Goal: Information Seeking & Learning: Check status

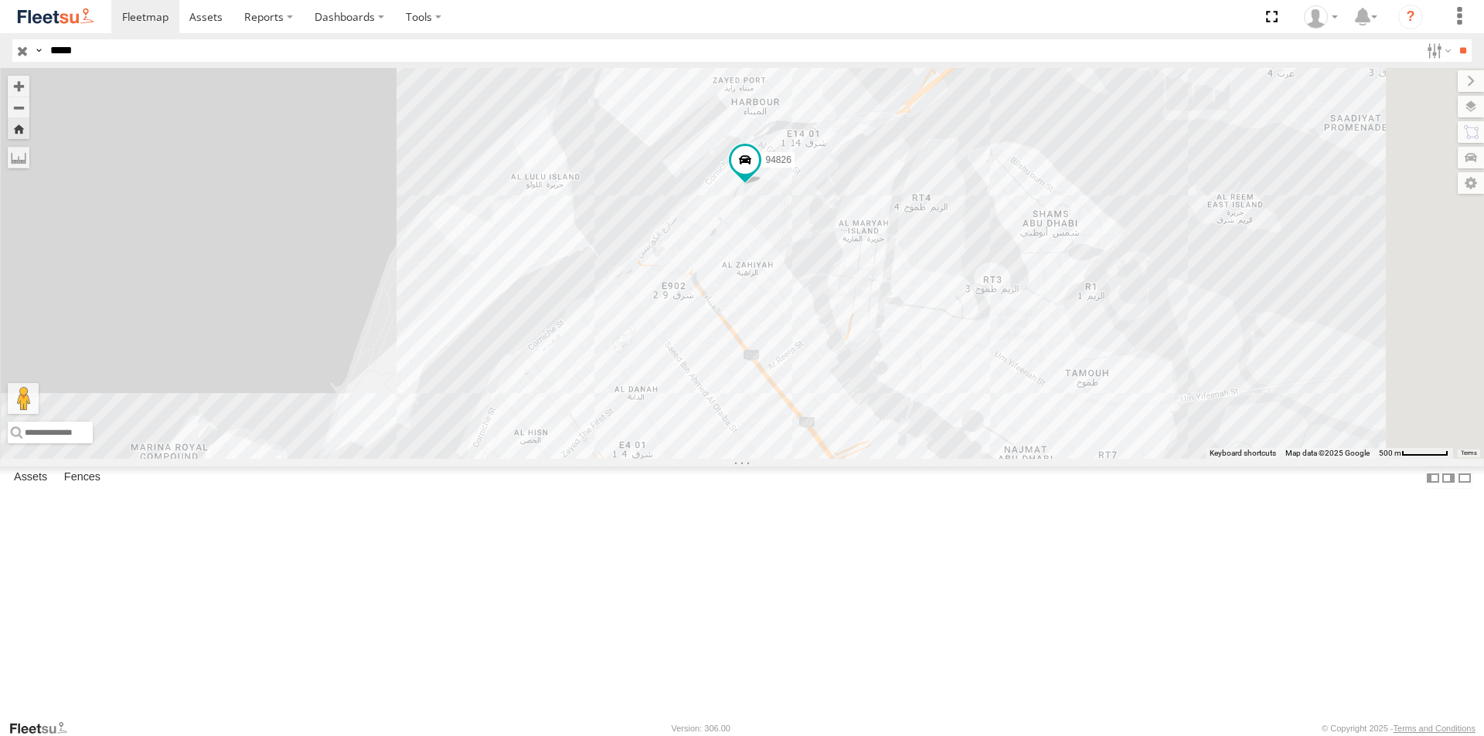
click at [0, 0] on div "AUH-OAR-BIKE" at bounding box center [0, 0] width 0 height 0
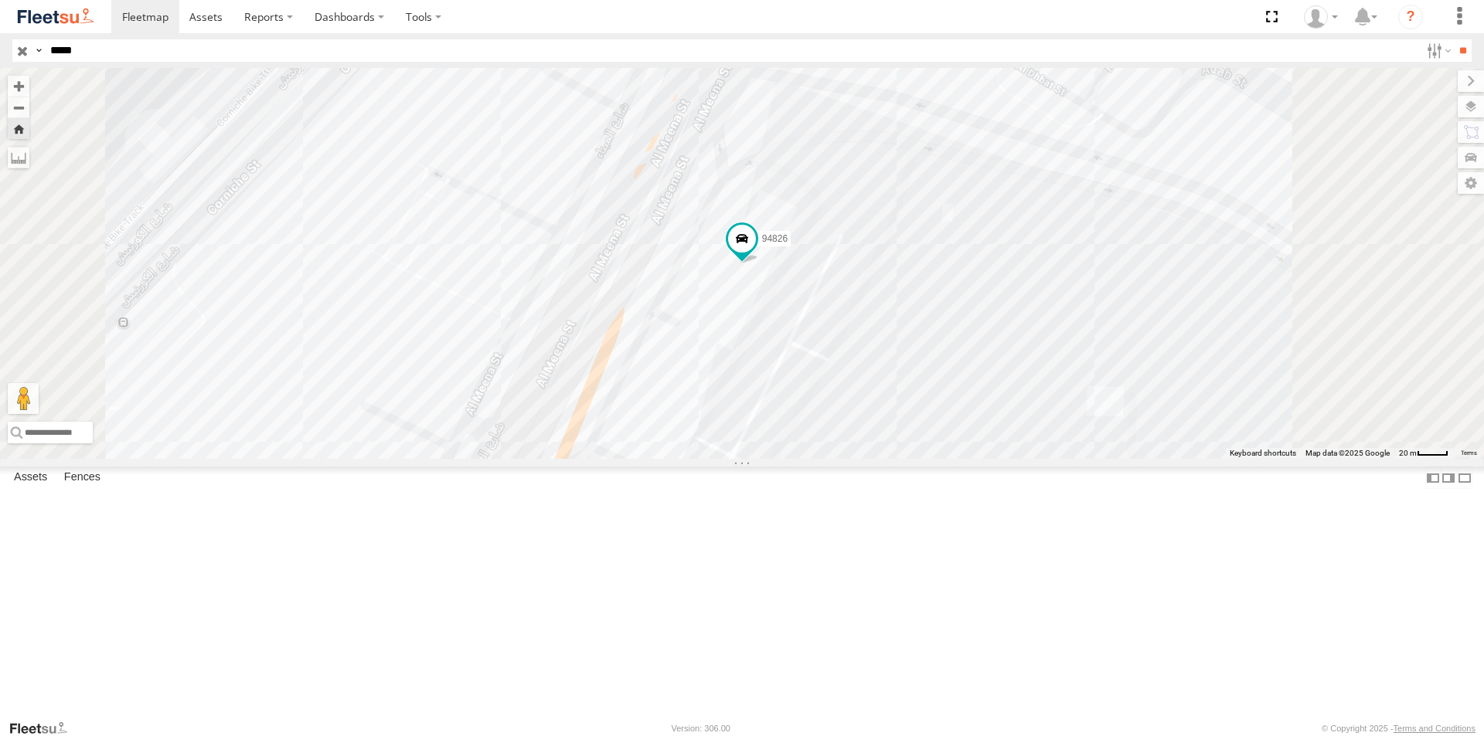
click at [119, 44] on input "*****" at bounding box center [732, 50] width 1376 height 22
click at [117, 45] on input "*****" at bounding box center [732, 50] width 1376 height 22
type input "*"
click at [1454, 39] on input "**" at bounding box center [1463, 50] width 18 height 22
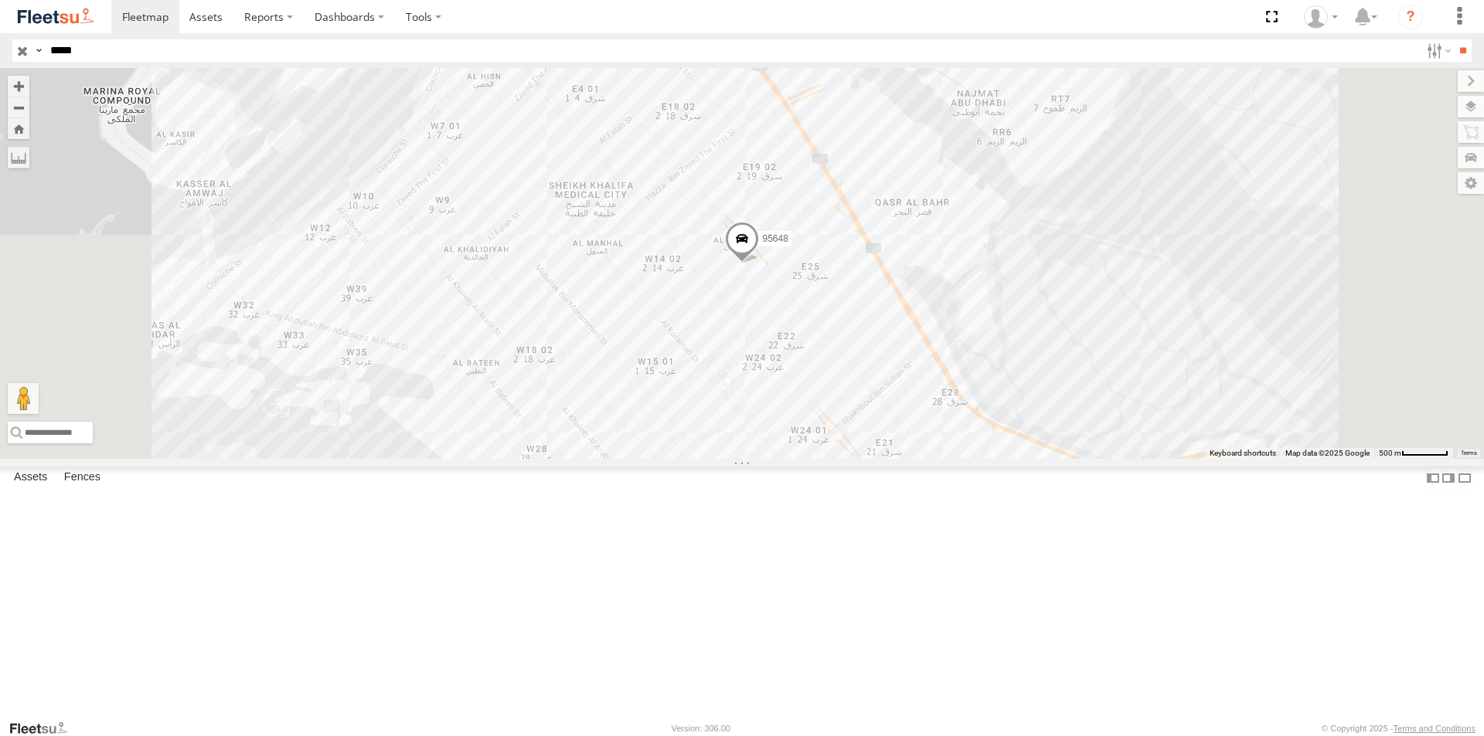
click at [759, 264] on span at bounding box center [742, 243] width 34 height 42
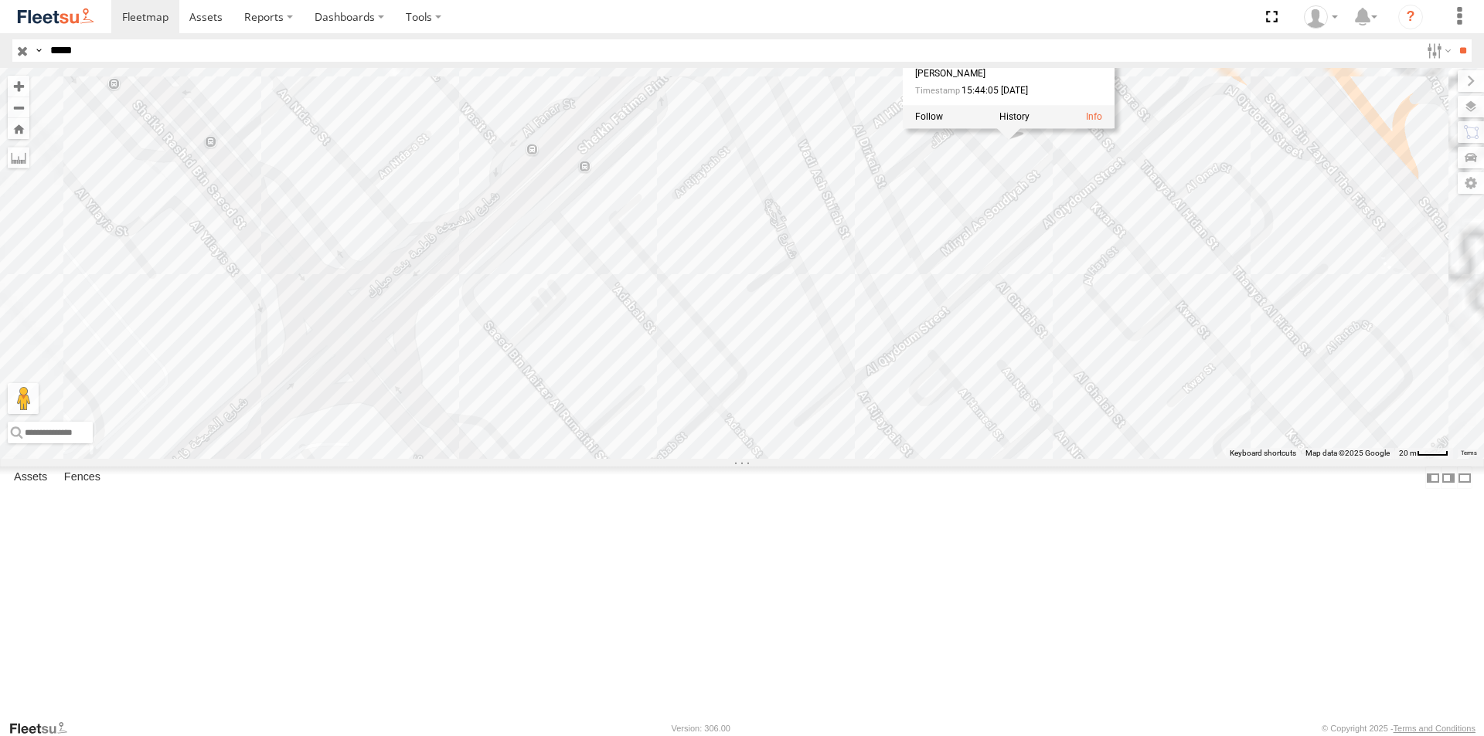
drag, startPoint x: 925, startPoint y: 351, endPoint x: 917, endPoint y: 576, distance: 225.0
click at [917, 459] on div "95648 95648 AUH-OAR-BIKE AL NAHYAN-WATER TANG 24.46425 , 54.38202 0 Ayub Syed 1…" at bounding box center [742, 263] width 1484 height 391
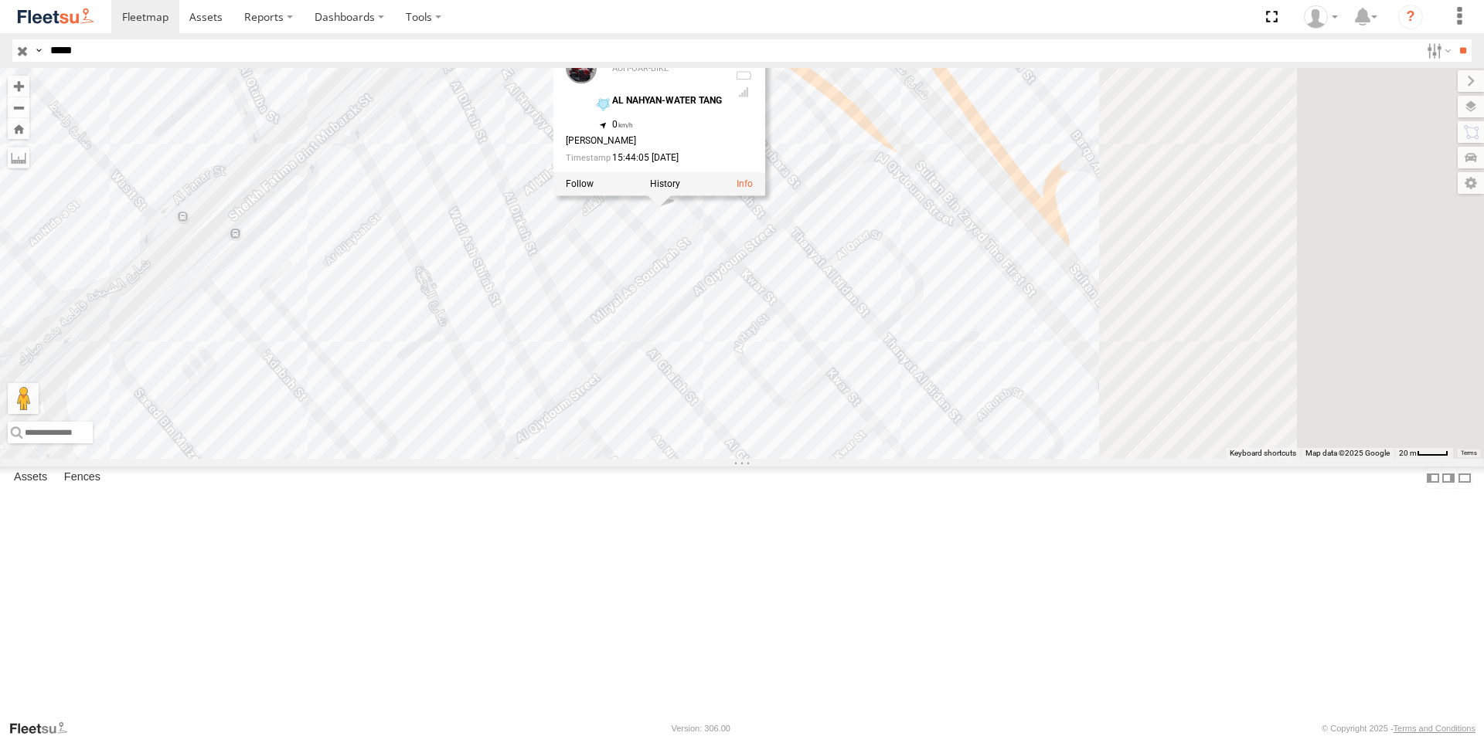
drag, startPoint x: 920, startPoint y: 493, endPoint x: 563, endPoint y: 546, distance: 361.6
click at [563, 459] on div "95648 95648 AUH-OAR-BIKE AL NAHYAN-WATER TANG 24.46425 , 54.38202 0 Ayub Syed 1…" at bounding box center [742, 263] width 1484 height 391
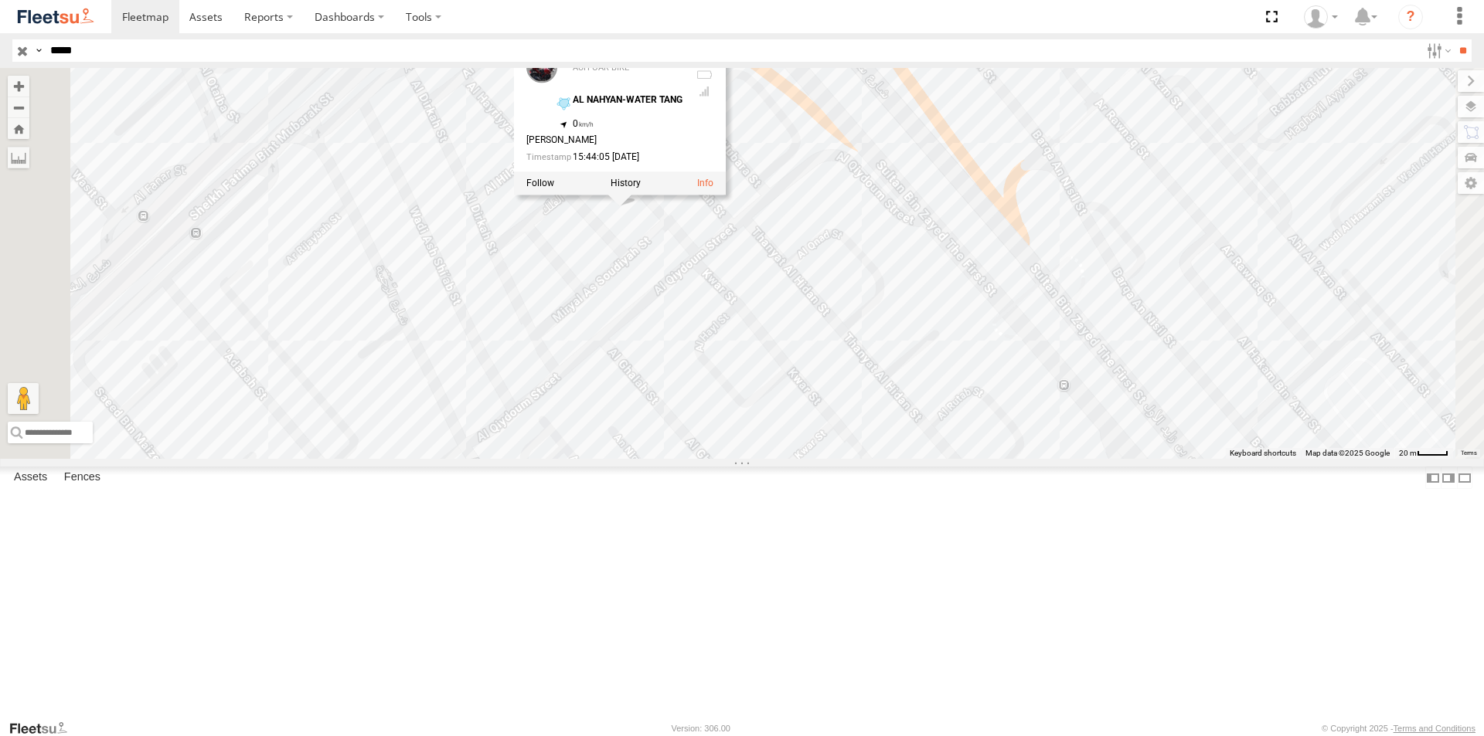
click at [614, 459] on div "95648 95648 AUH-OAR-BIKE AL NAHYAN-WATER TANG 24.46425 , 54.38202 0 Ayub Syed 1…" at bounding box center [742, 263] width 1484 height 391
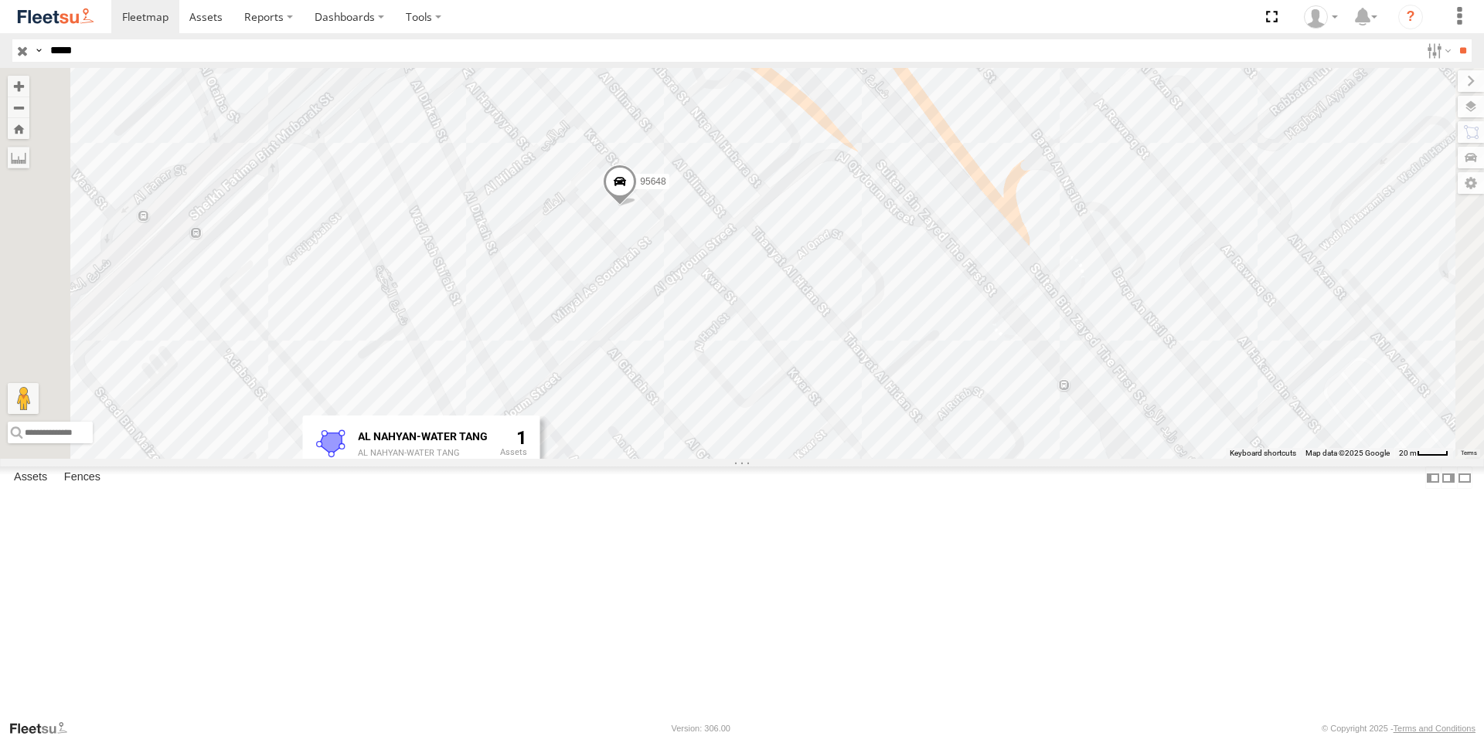
click at [0, 0] on div "95648" at bounding box center [0, 0] width 0 height 0
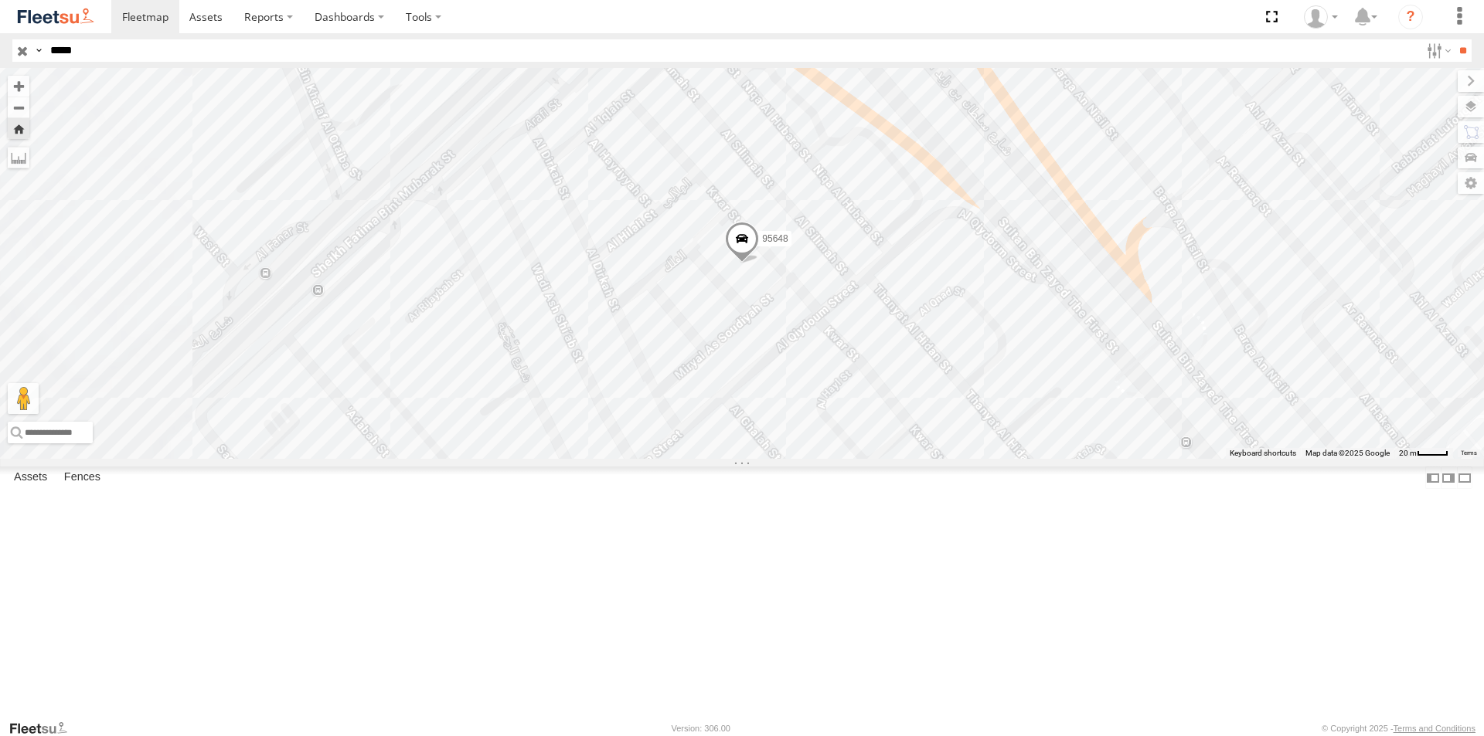
click at [759, 264] on span at bounding box center [742, 243] width 34 height 42
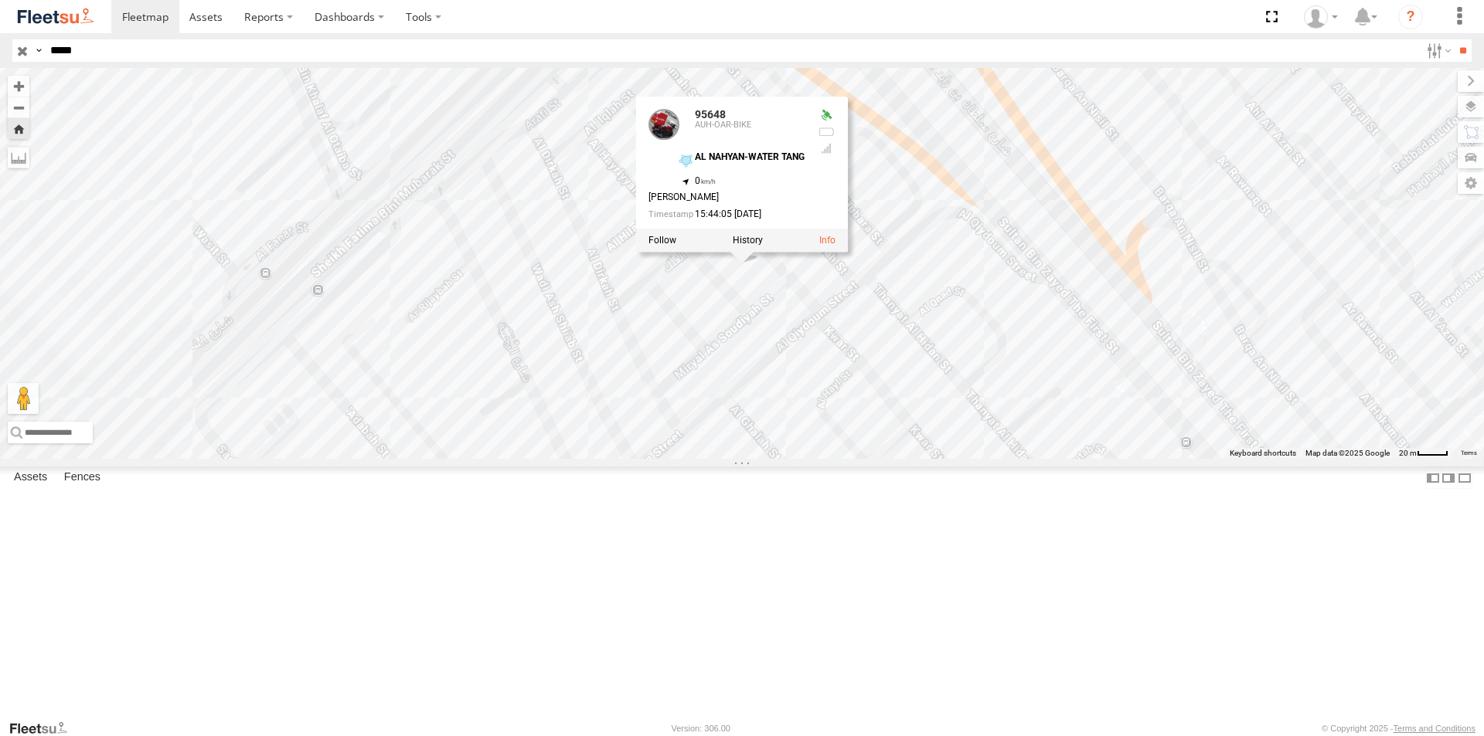
drag, startPoint x: 99, startPoint y: 53, endPoint x: 0, endPoint y: 51, distance: 98.9
click at [0, 51] on header "Search Query Asset ID Asset Label Registration Manufacturer Model VIN Job ID" at bounding box center [742, 50] width 1484 height 35
type input "*****"
click at [1454, 39] on input "**" at bounding box center [1463, 50] width 18 height 22
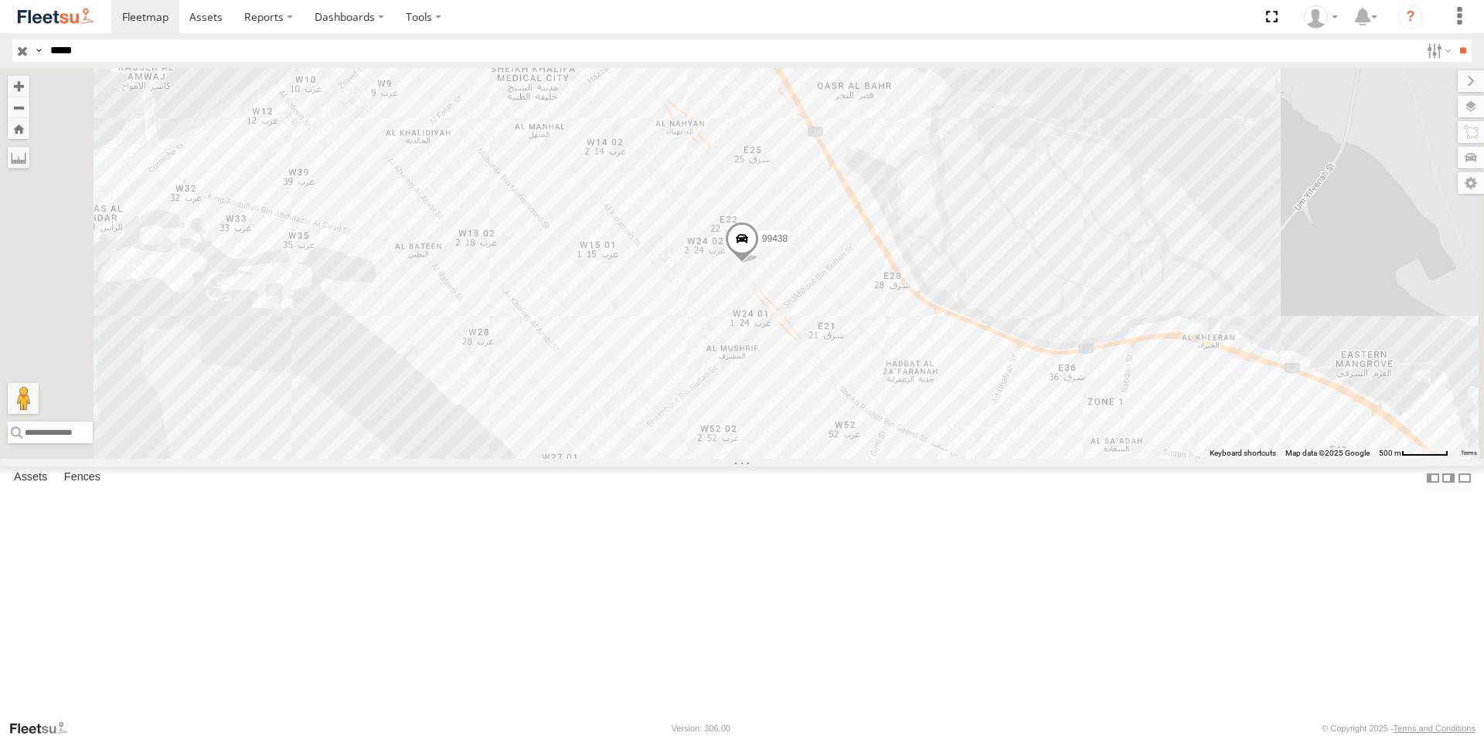
click at [759, 264] on span at bounding box center [742, 243] width 34 height 42
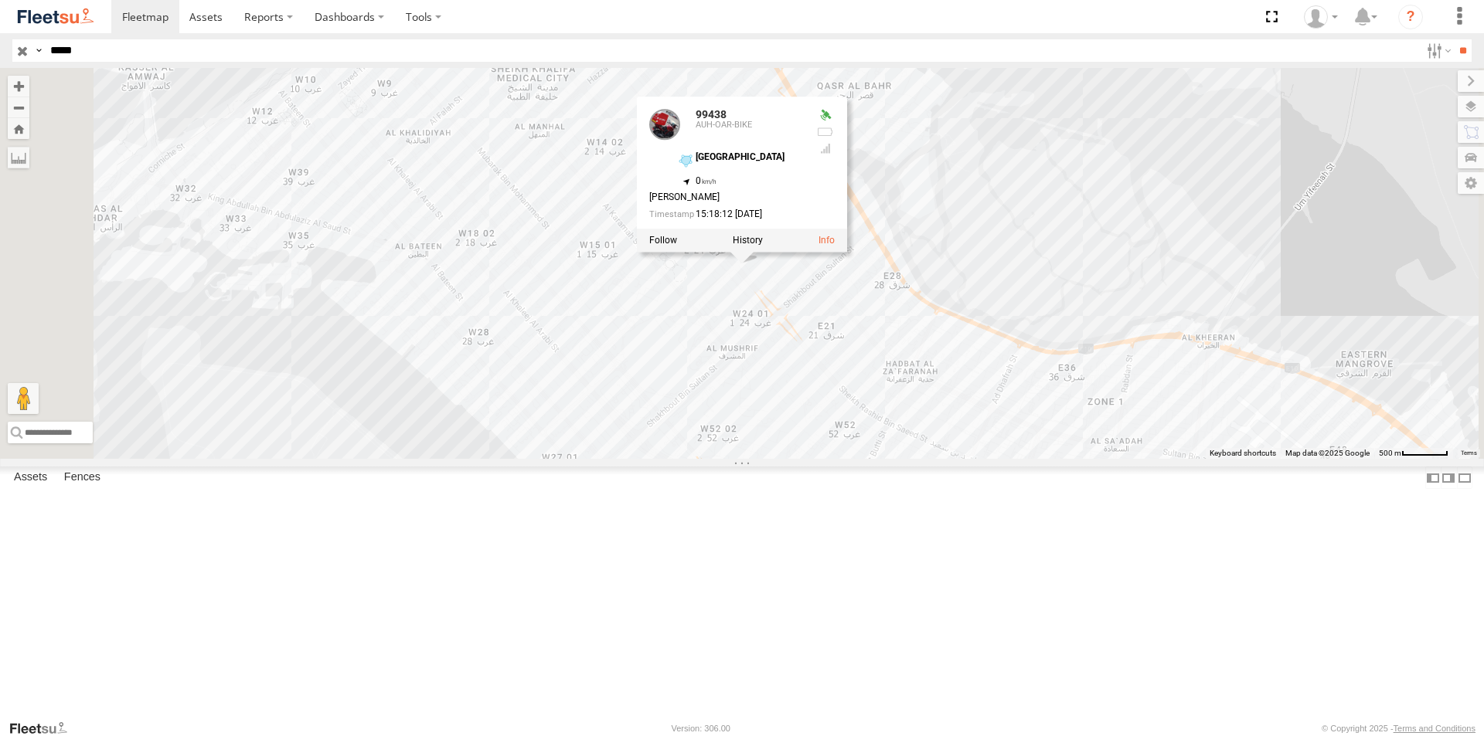
click at [740, 408] on div "99438 99438 AUH-OAR-BIKE Old Airport Road Outlet 24.45246 , 54.3884 0 Mohamed M…" at bounding box center [742, 263] width 1484 height 391
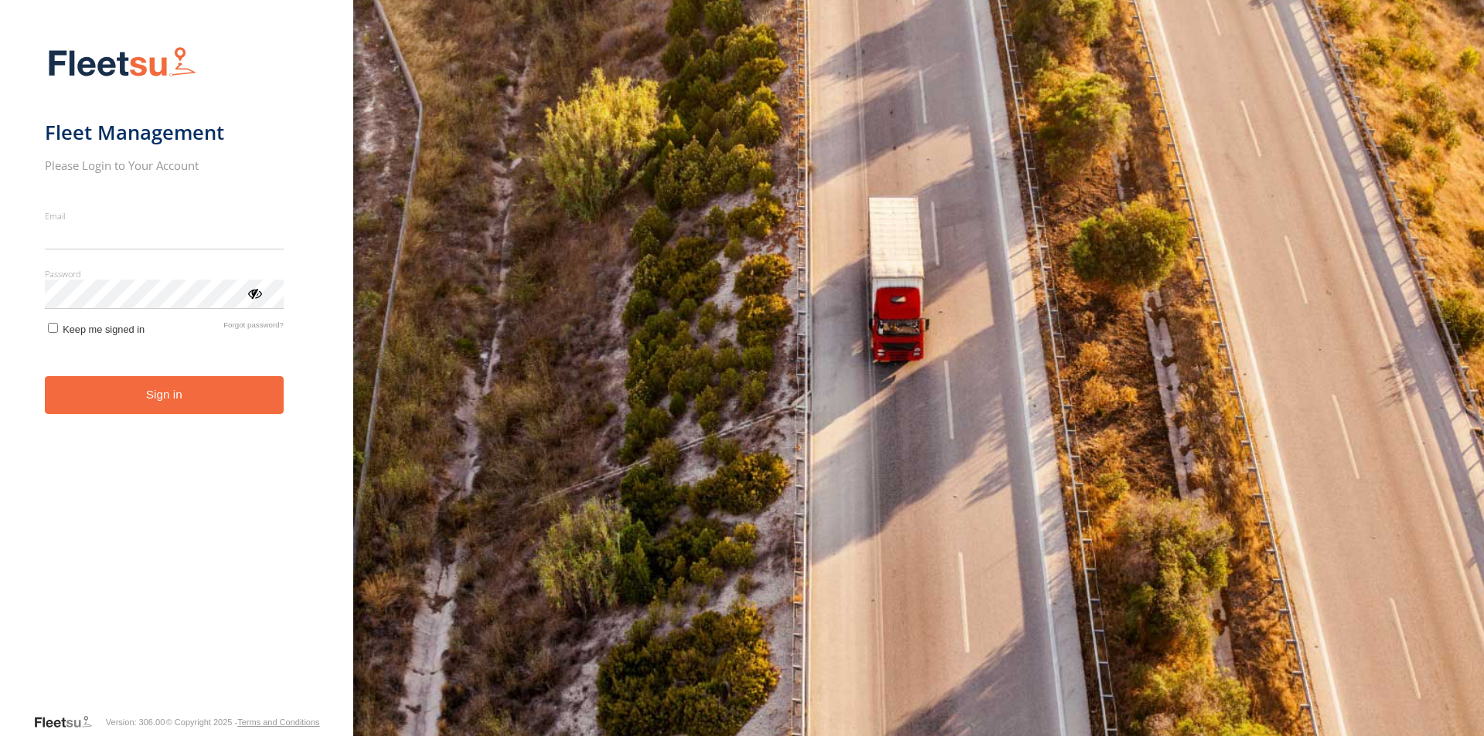
type input "**********"
click at [88, 429] on form "**********" at bounding box center [177, 375] width 264 height 676
click at [128, 384] on button "Sign in" at bounding box center [164, 395] width 239 height 38
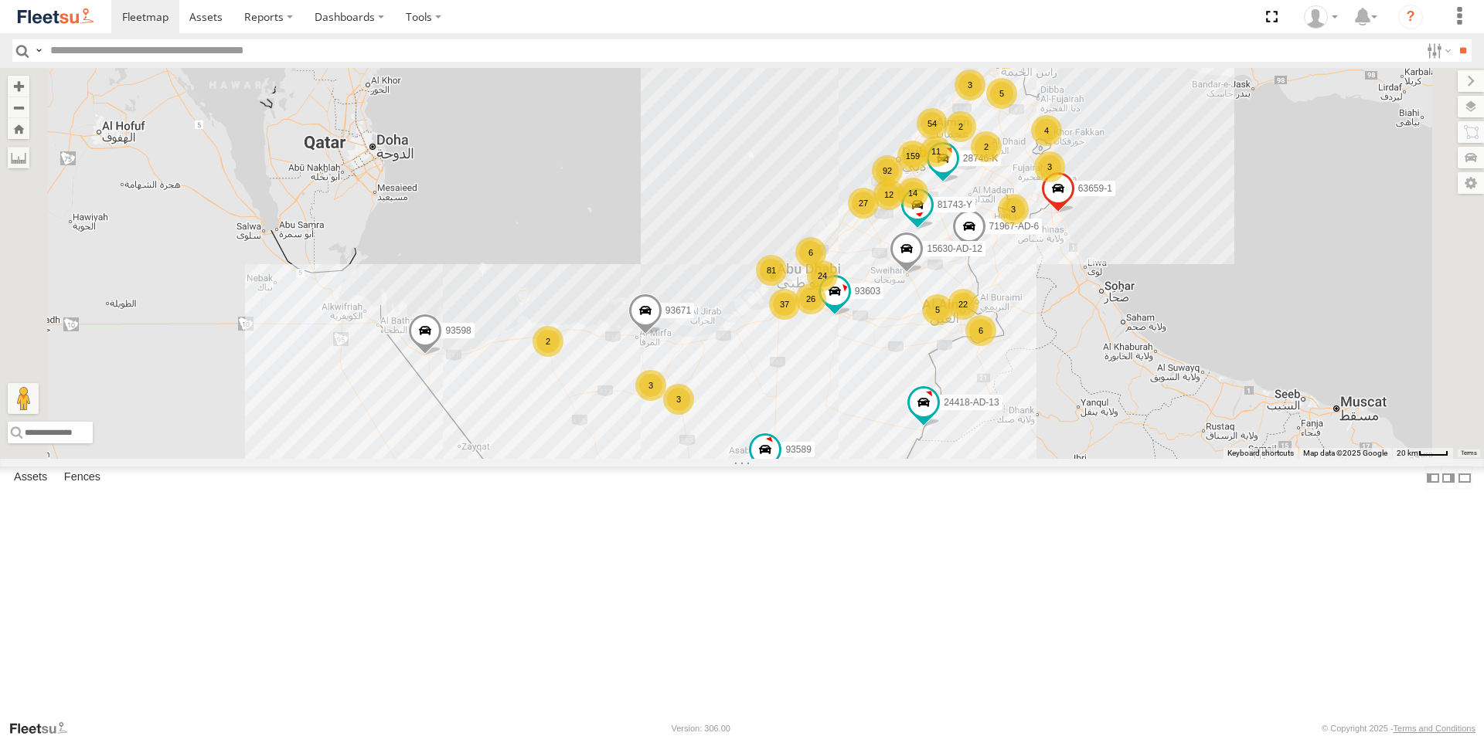
click at [95, 56] on input "text" at bounding box center [732, 50] width 1376 height 22
click at [1454, 39] on input "**" at bounding box center [1463, 50] width 18 height 22
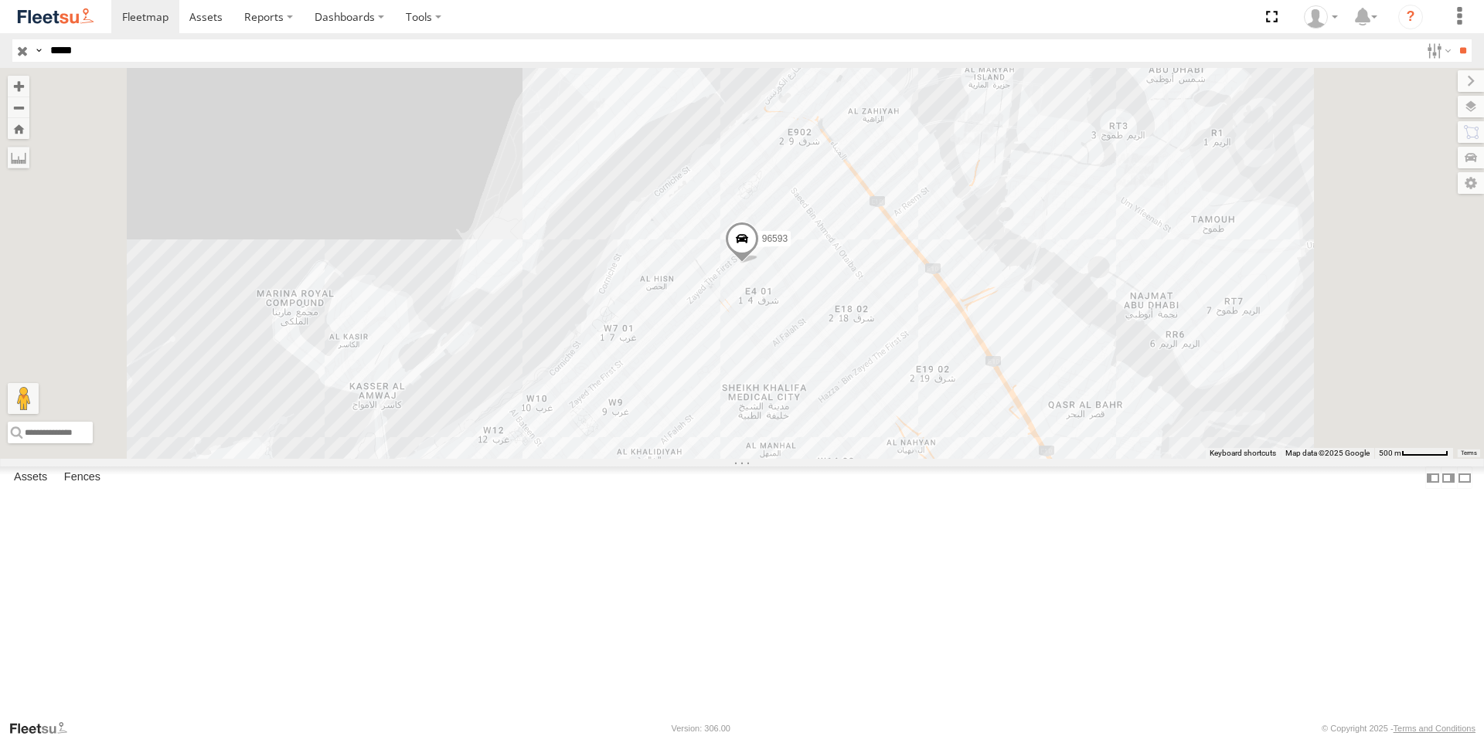
click at [759, 264] on span at bounding box center [742, 243] width 34 height 42
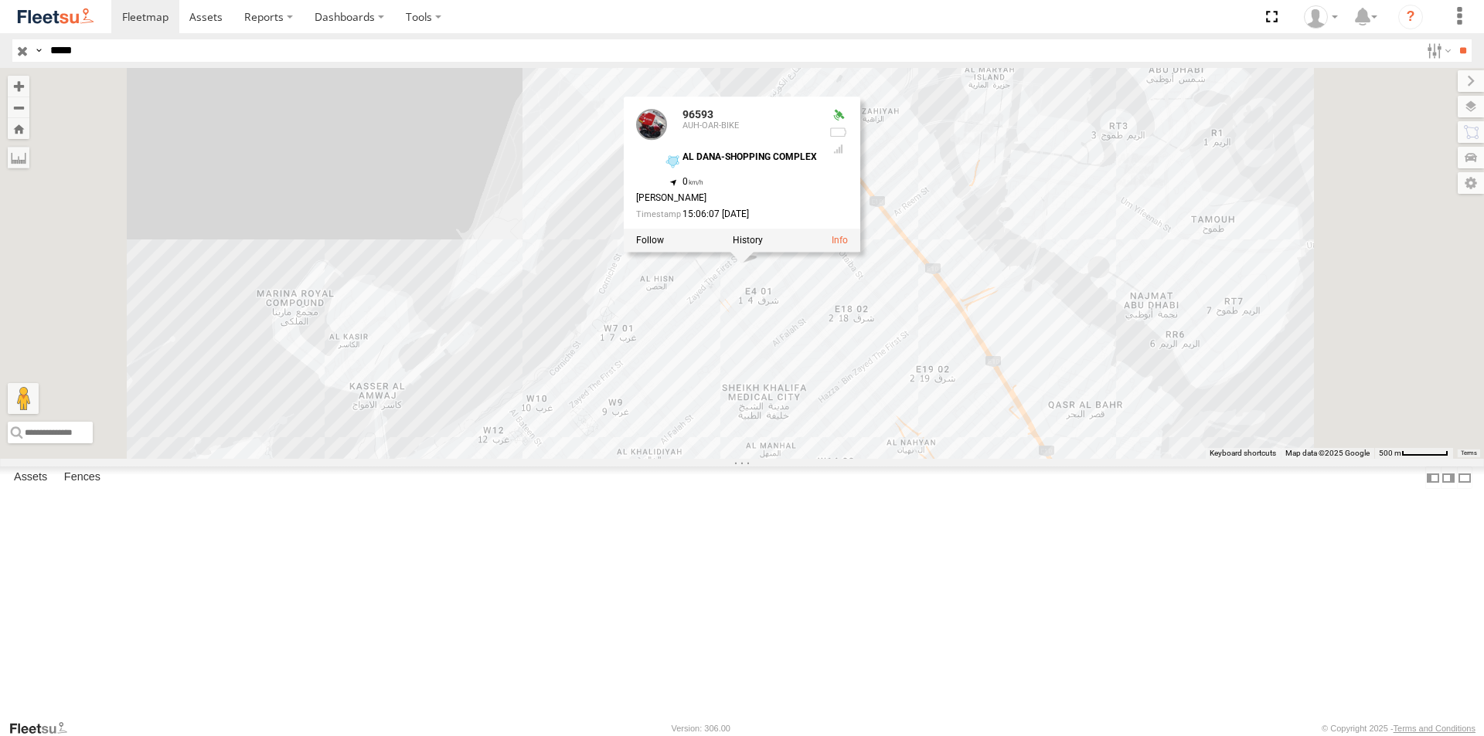
click at [0, 0] on div "96593" at bounding box center [0, 0] width 0 height 0
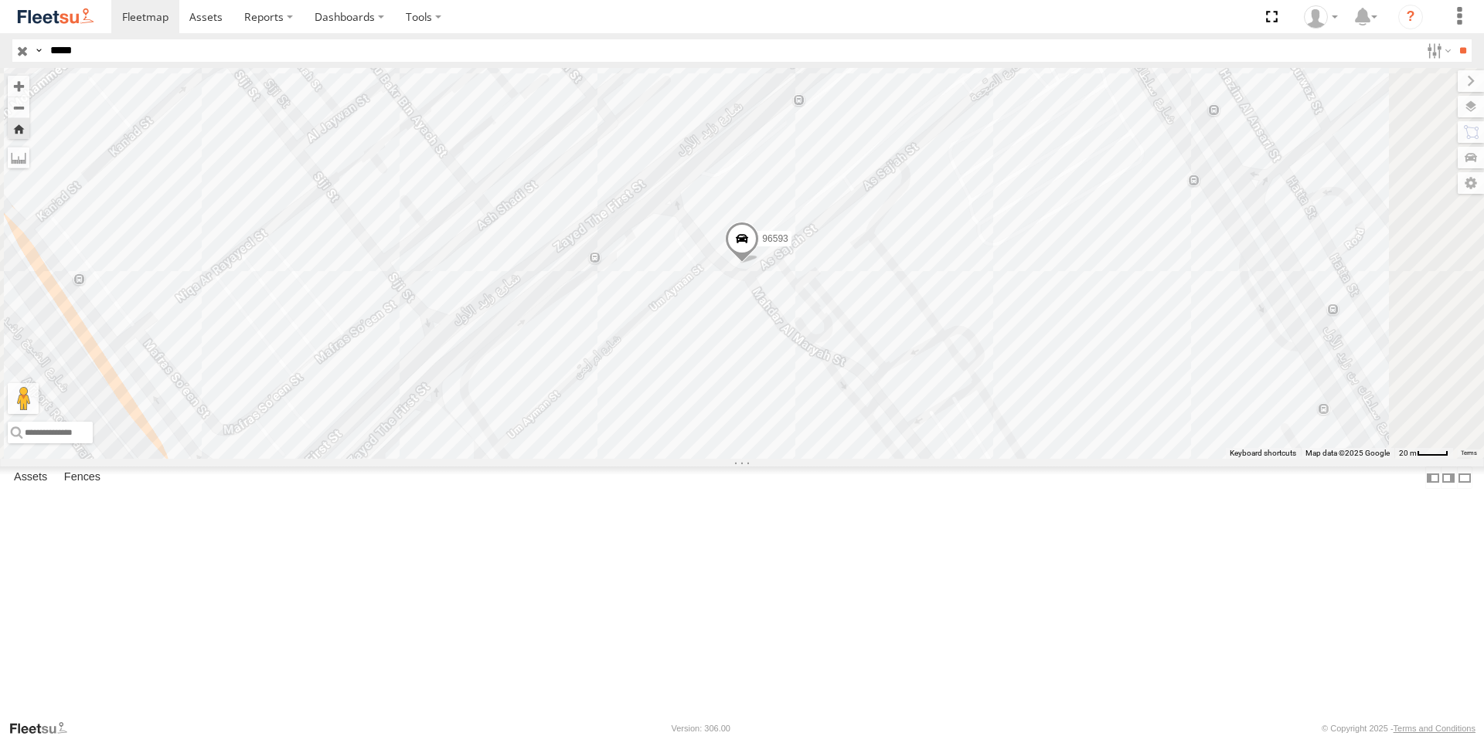
click at [759, 264] on span at bounding box center [742, 243] width 34 height 42
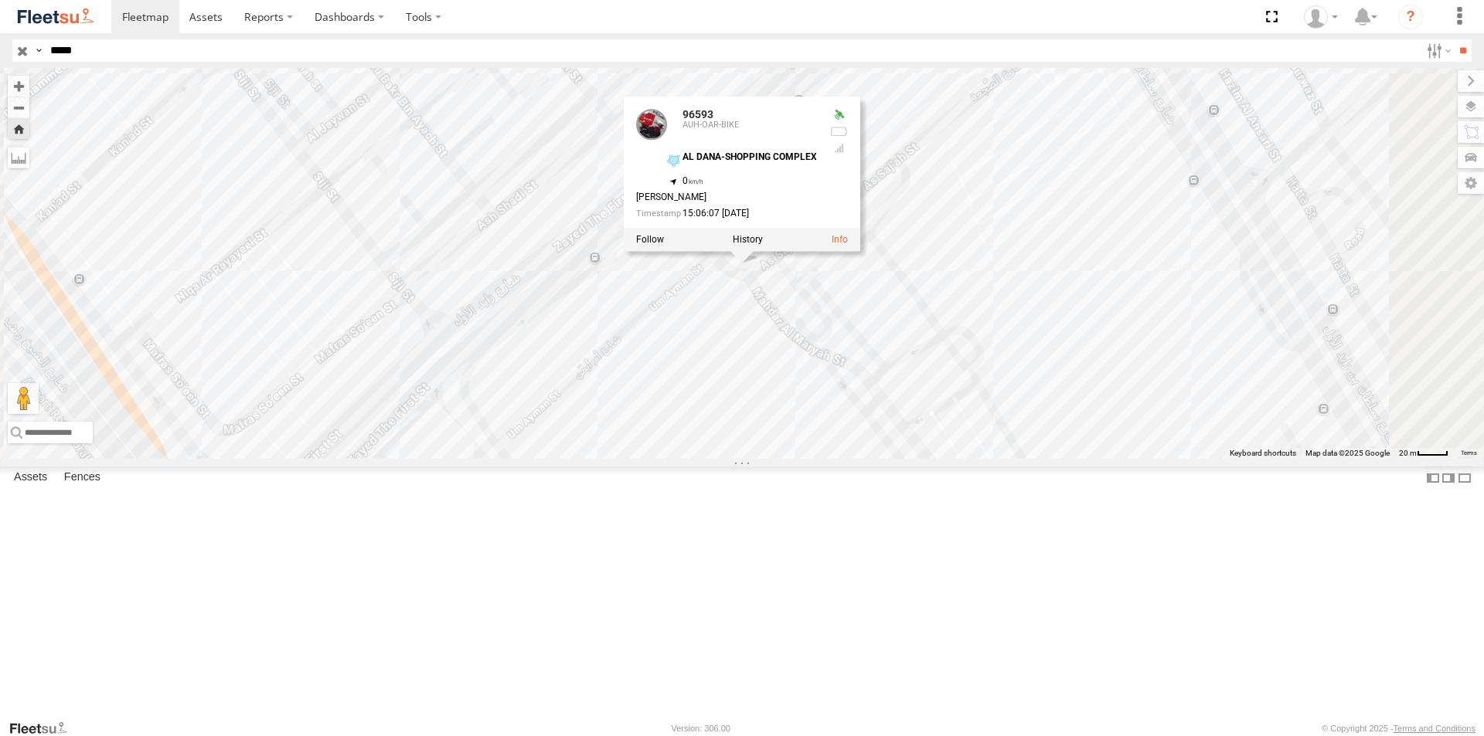
click at [0, 0] on div "AUH-OAR-BIKE" at bounding box center [0, 0] width 0 height 0
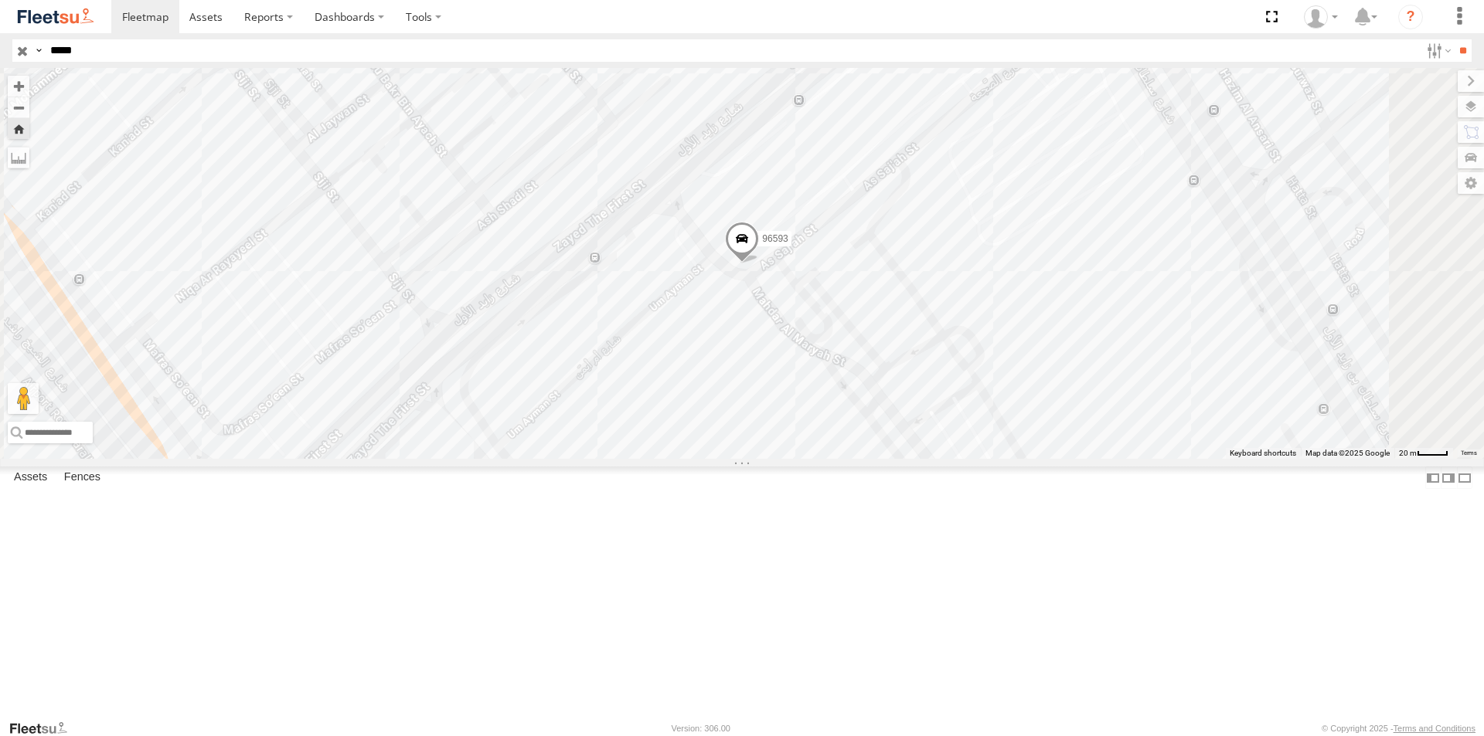
click at [0, 0] on div "AUH-OAR-BIKE" at bounding box center [0, 0] width 0 height 0
click at [759, 264] on span at bounding box center [742, 243] width 34 height 42
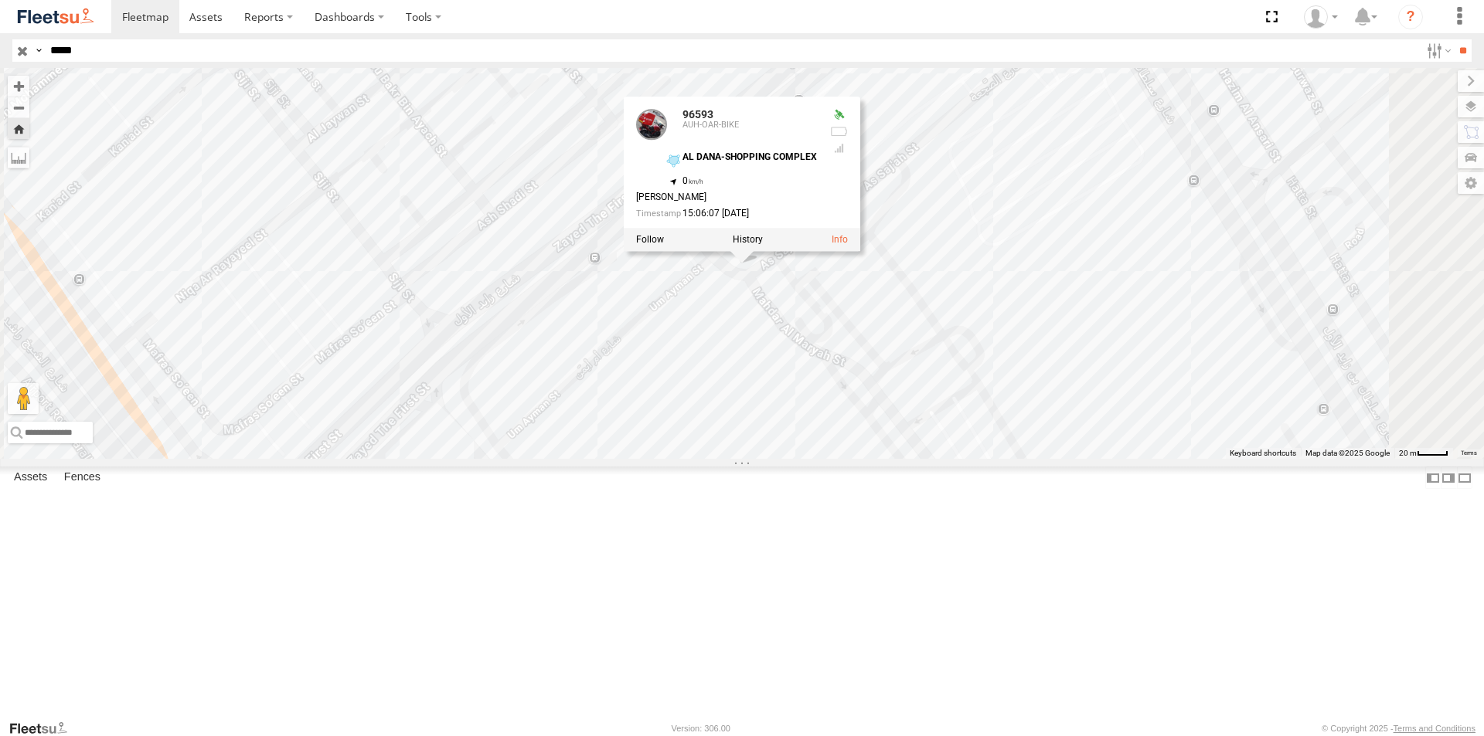
click at [0, 0] on div "96593" at bounding box center [0, 0] width 0 height 0
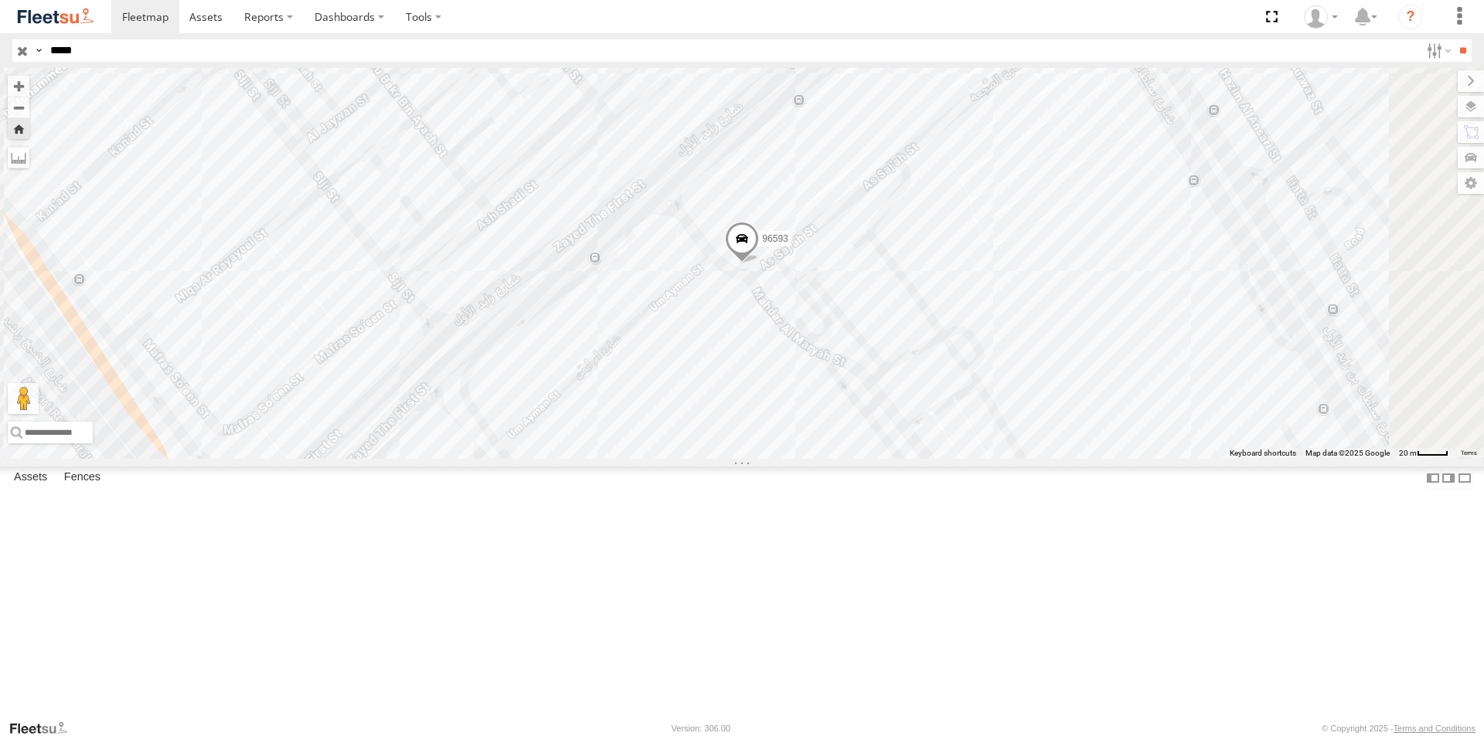
click at [0, 0] on div "AUH-OAR-BIKE" at bounding box center [0, 0] width 0 height 0
click at [0, 0] on div "96593" at bounding box center [0, 0] width 0 height 0
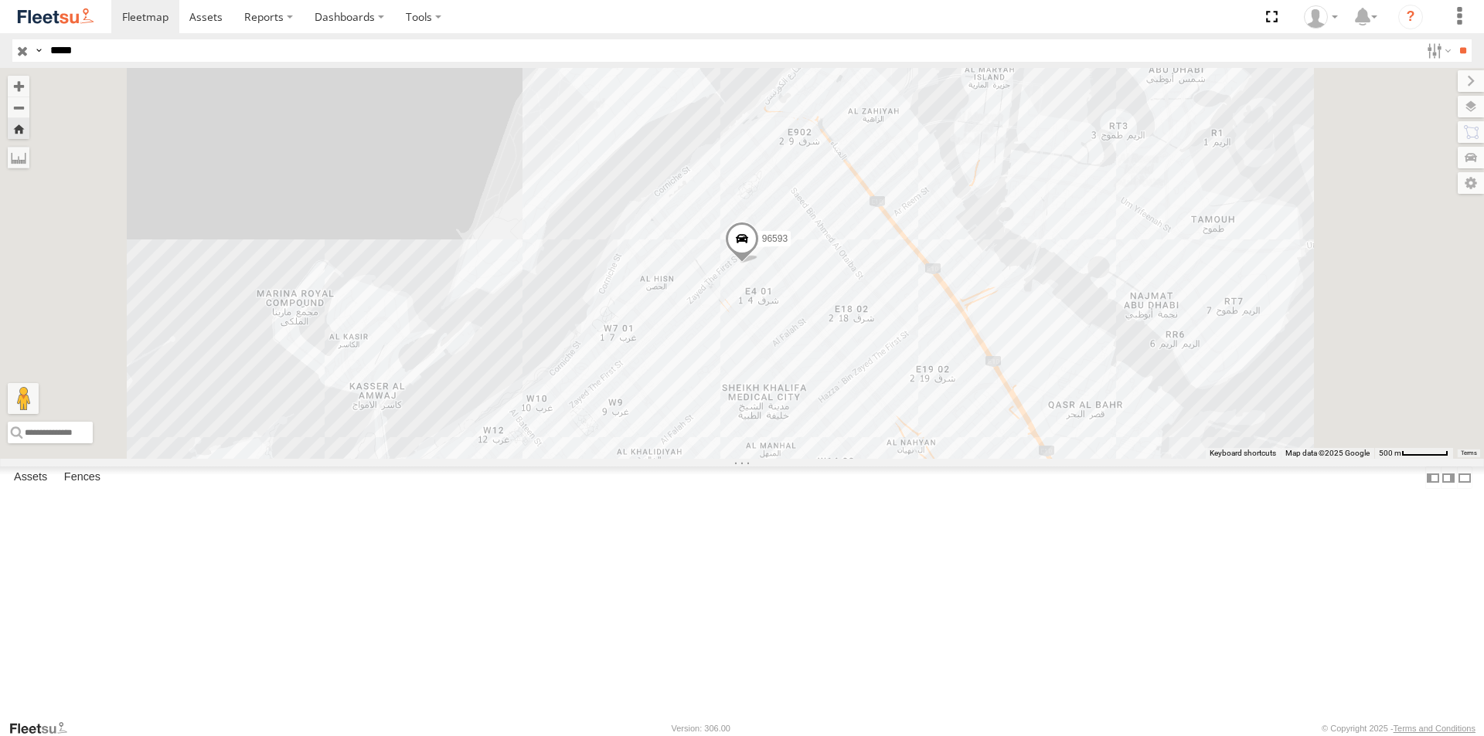
click at [0, 0] on div "96593 AUH-OAR-BIKE [GEOGRAPHIC_DATA]-SHOPPING COMPLEX [GEOGRAPHIC_DATA] - [GEOG…" at bounding box center [0, 0] width 0 height 0
click at [0, 0] on div "AUH-OAR-BIKE" at bounding box center [0, 0] width 0 height 0
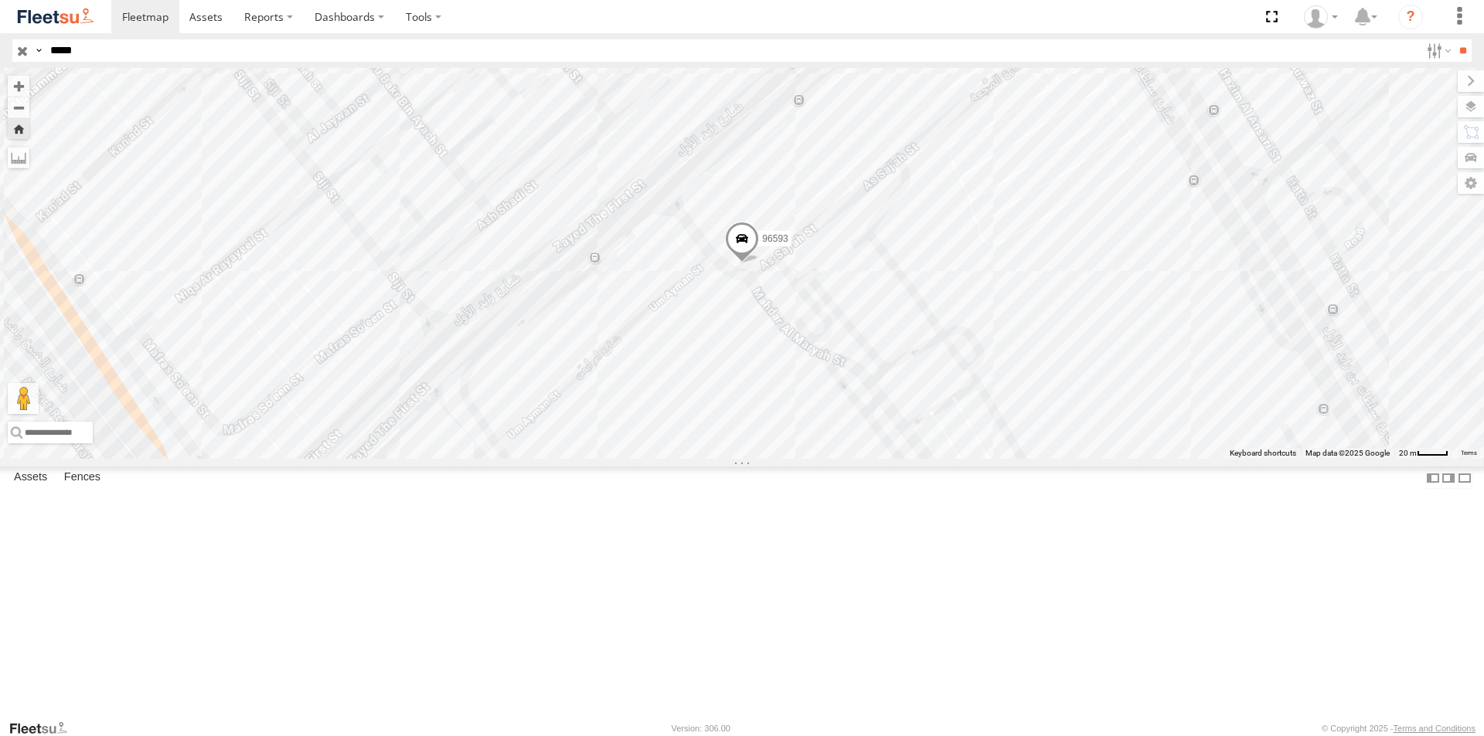
click at [0, 0] on div "96593" at bounding box center [0, 0] width 0 height 0
click at [1440, 459] on div "96593" at bounding box center [742, 263] width 1484 height 391
click at [0, 0] on div "AUH-OAR-BIKE" at bounding box center [0, 0] width 0 height 0
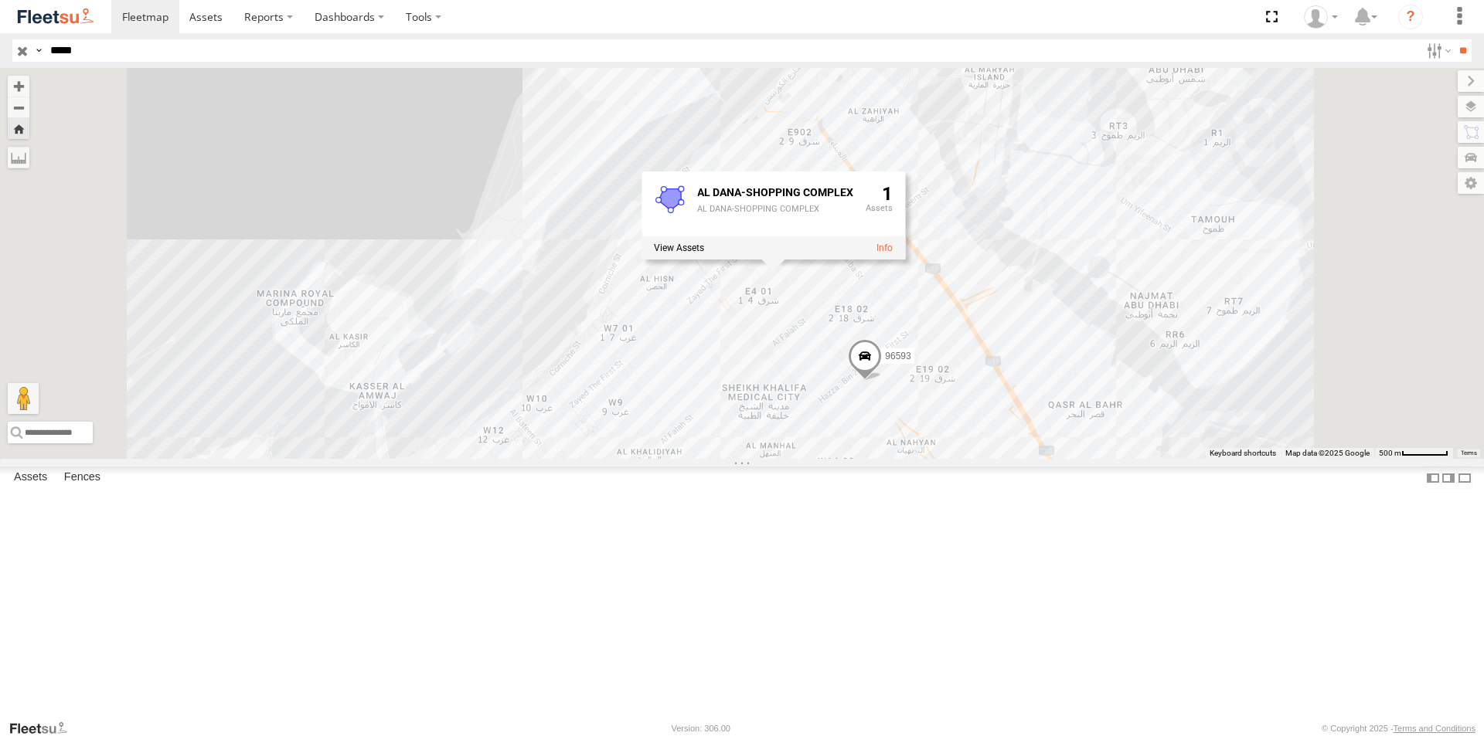
click at [0, 0] on div "96593" at bounding box center [0, 0] width 0 height 0
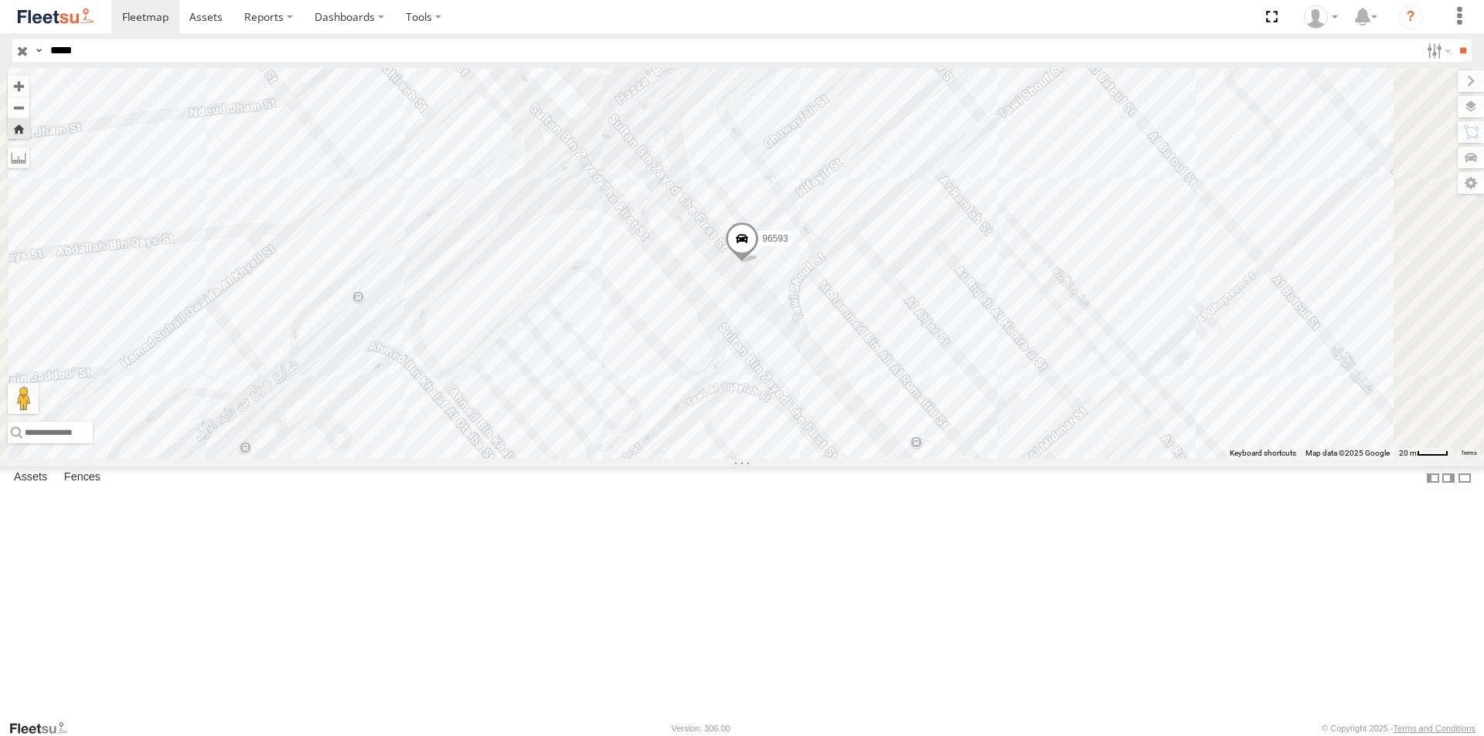
click at [759, 264] on span at bounding box center [742, 243] width 34 height 42
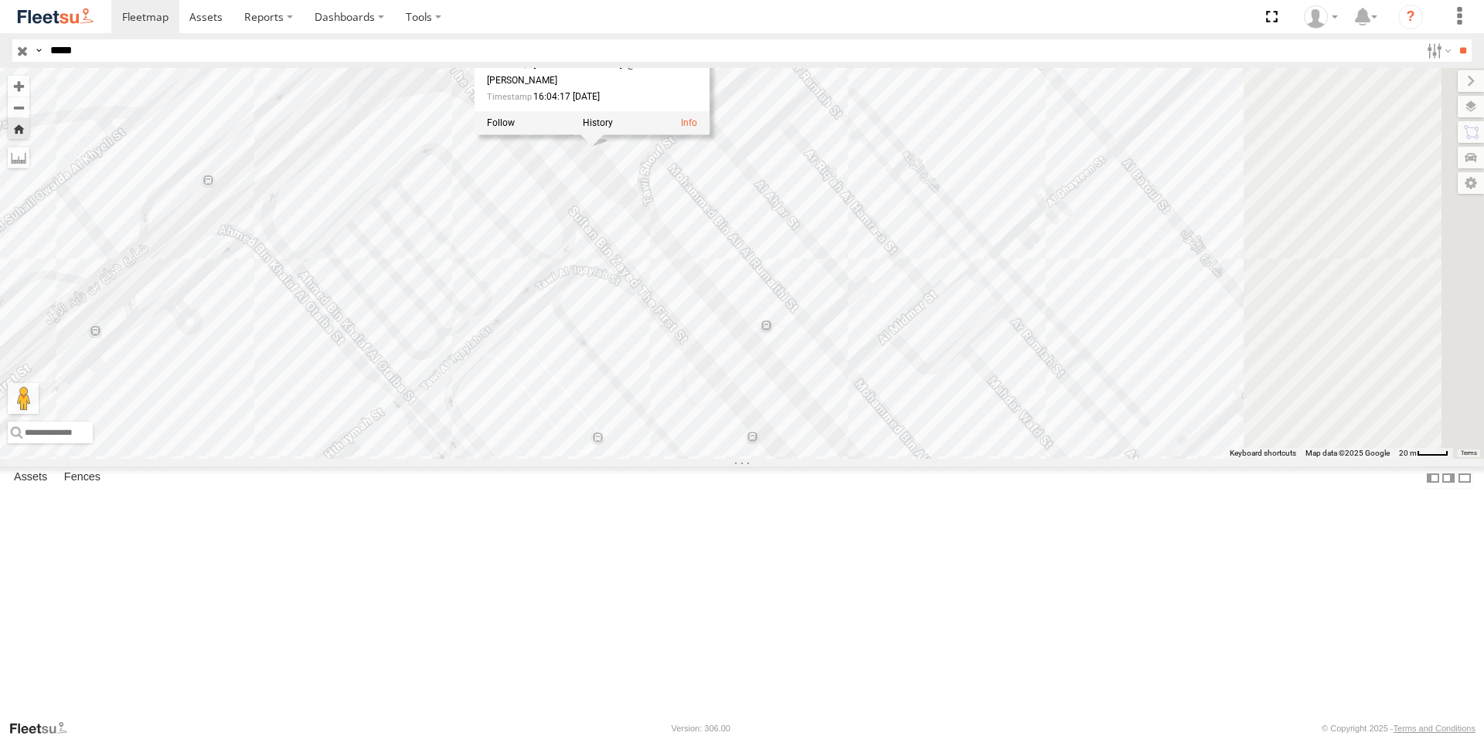
drag, startPoint x: 695, startPoint y: 464, endPoint x: 528, endPoint y: 325, distance: 217.3
click at [528, 325] on div "96593 96593 AUH-OAR-BIKE AL NAHYAN-NAHYAN COM 24.47286 , 54.37643 [GEOGRAPHIC_D…" at bounding box center [742, 263] width 1484 height 391
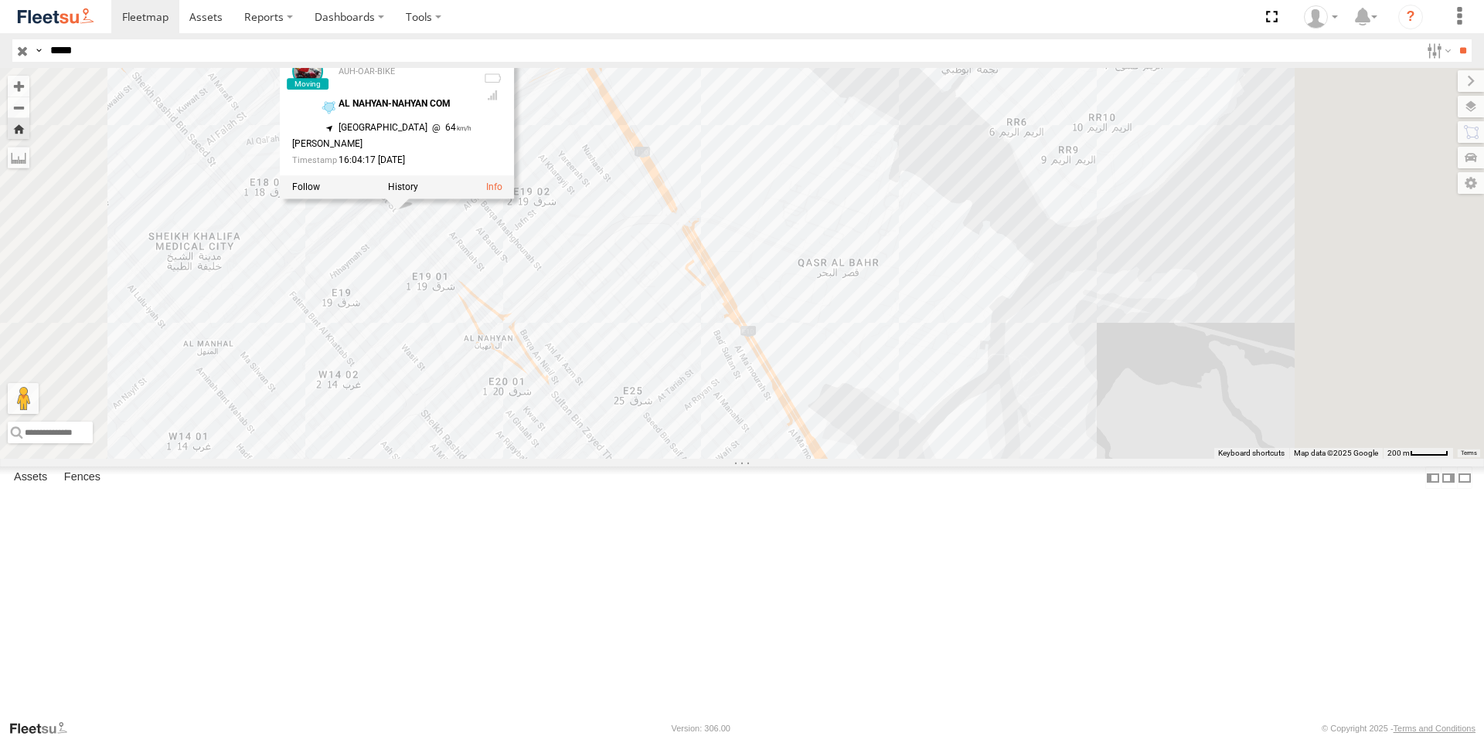
click at [0, 0] on div "AUH-OAR-BIKE" at bounding box center [0, 0] width 0 height 0
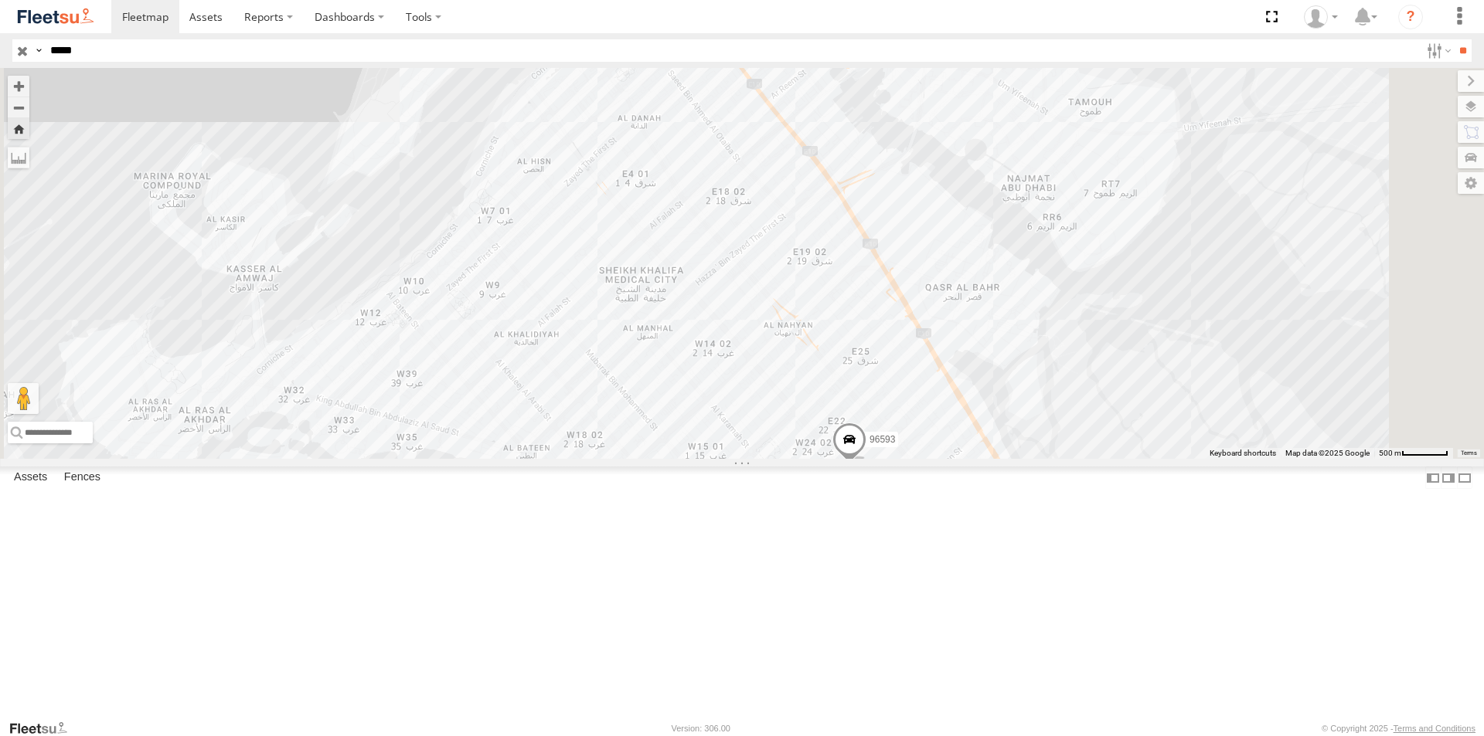
drag, startPoint x: 97, startPoint y: 53, endPoint x: 28, endPoint y: 49, distance: 69.7
click at [28, 49] on div "Search Query Asset ID Asset Label Registration Manufacturer Model VIN Job ID Dr…" at bounding box center [732, 50] width 1441 height 22
type input "*****"
click at [1454, 39] on input "**" at bounding box center [1463, 50] width 18 height 22
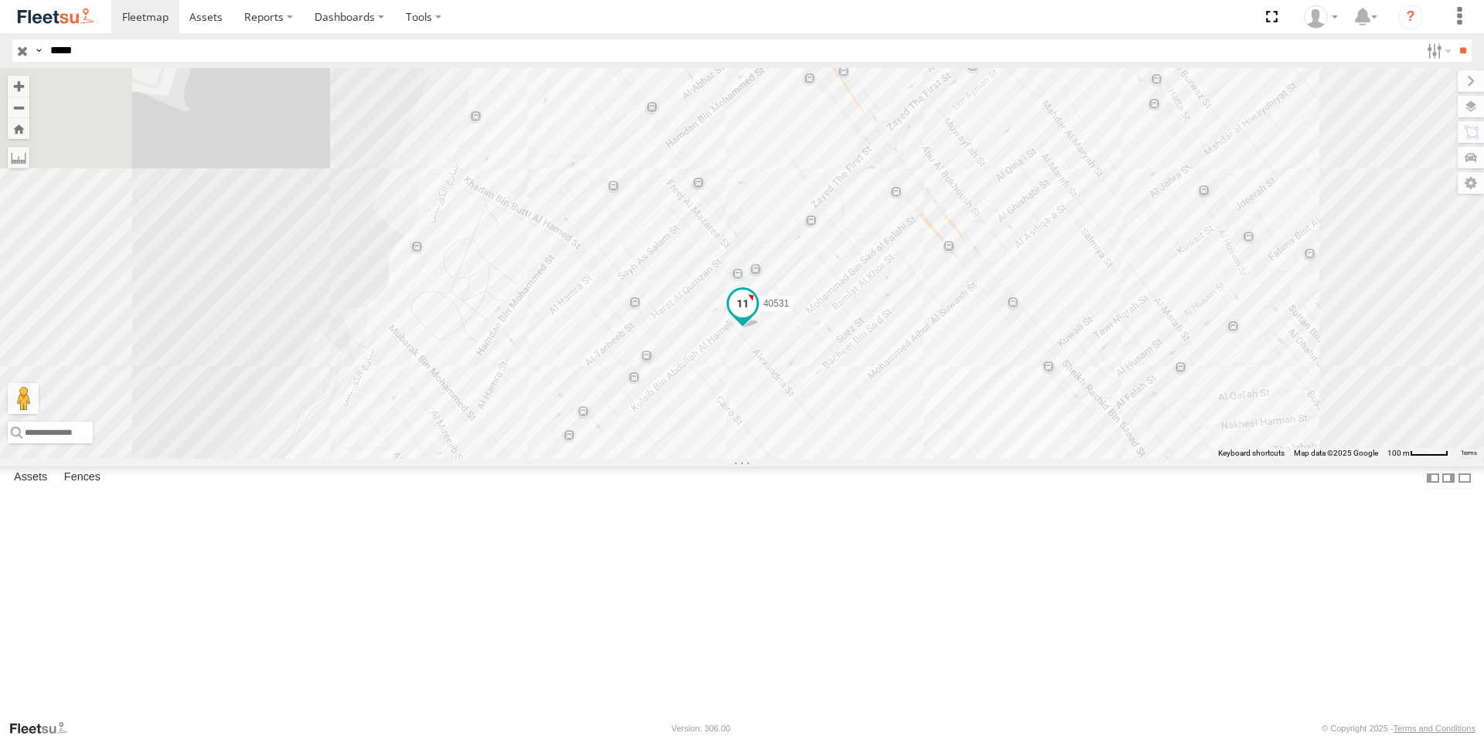
click at [757, 318] on span at bounding box center [743, 304] width 28 height 28
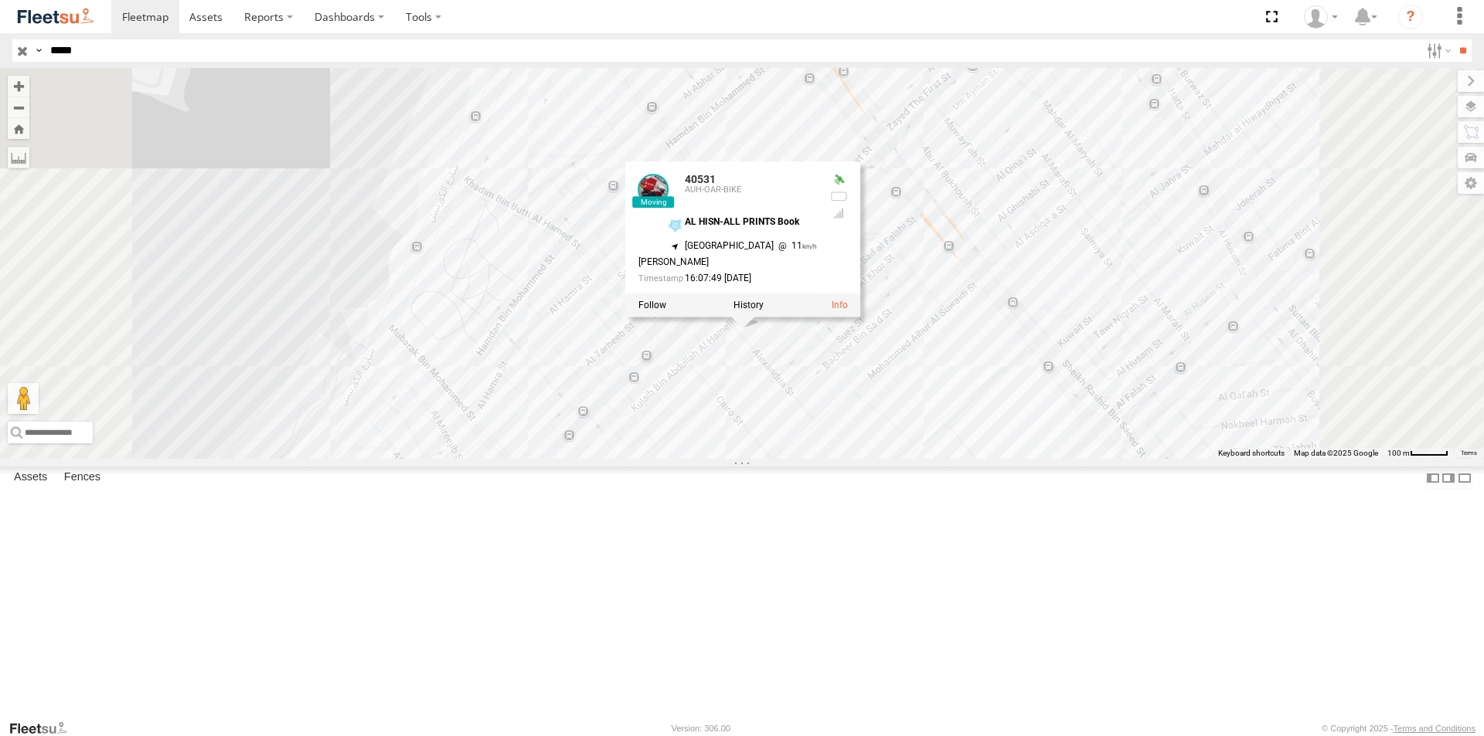
click at [1039, 459] on div "40531 40531 AUH-OAR-BIKE AL HISN-ALL PRINTS Book 24.47811 , 54.35534 North East…" at bounding box center [742, 263] width 1484 height 391
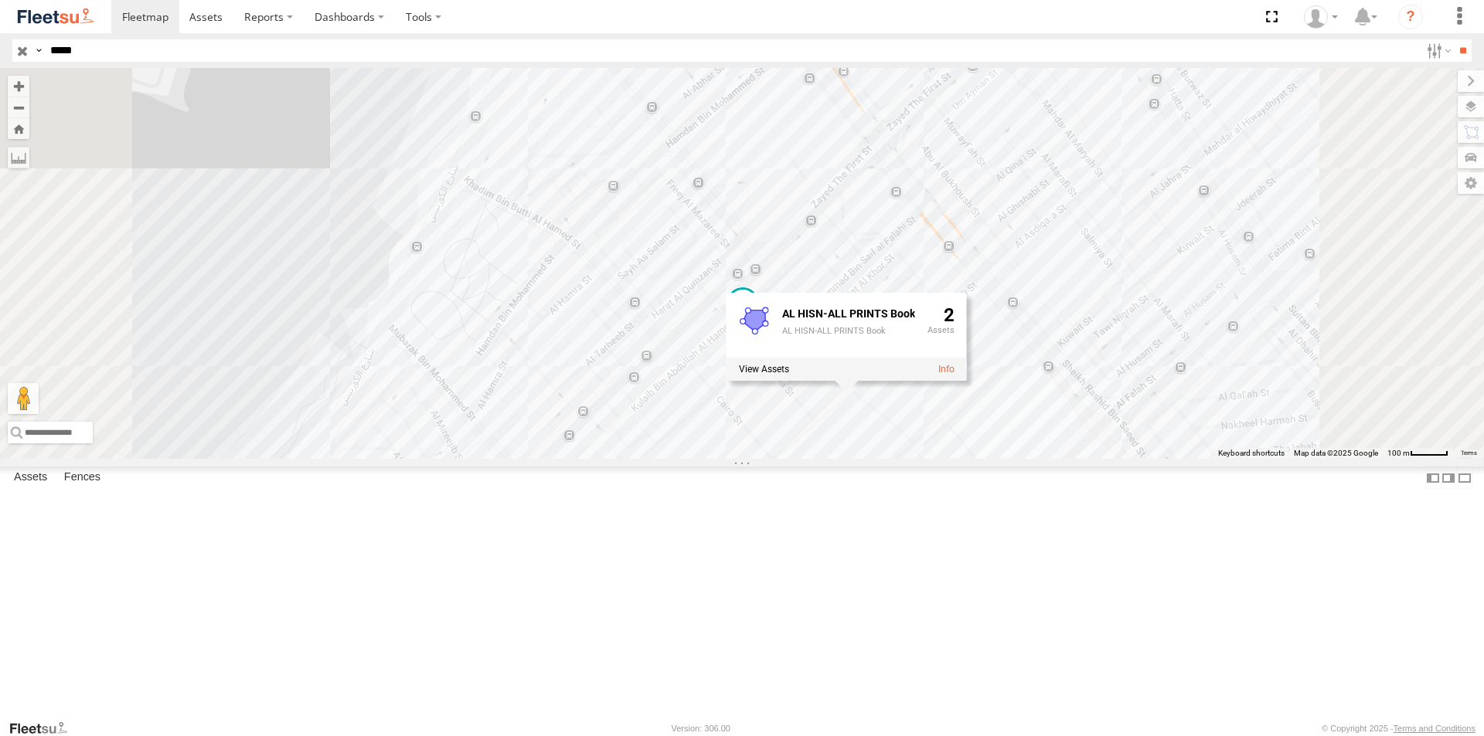
click at [922, 151] on div "40531 AL HISN-ALL PRINTS Book AL HISN-ALL PRINTS Book 2" at bounding box center [742, 263] width 1484 height 391
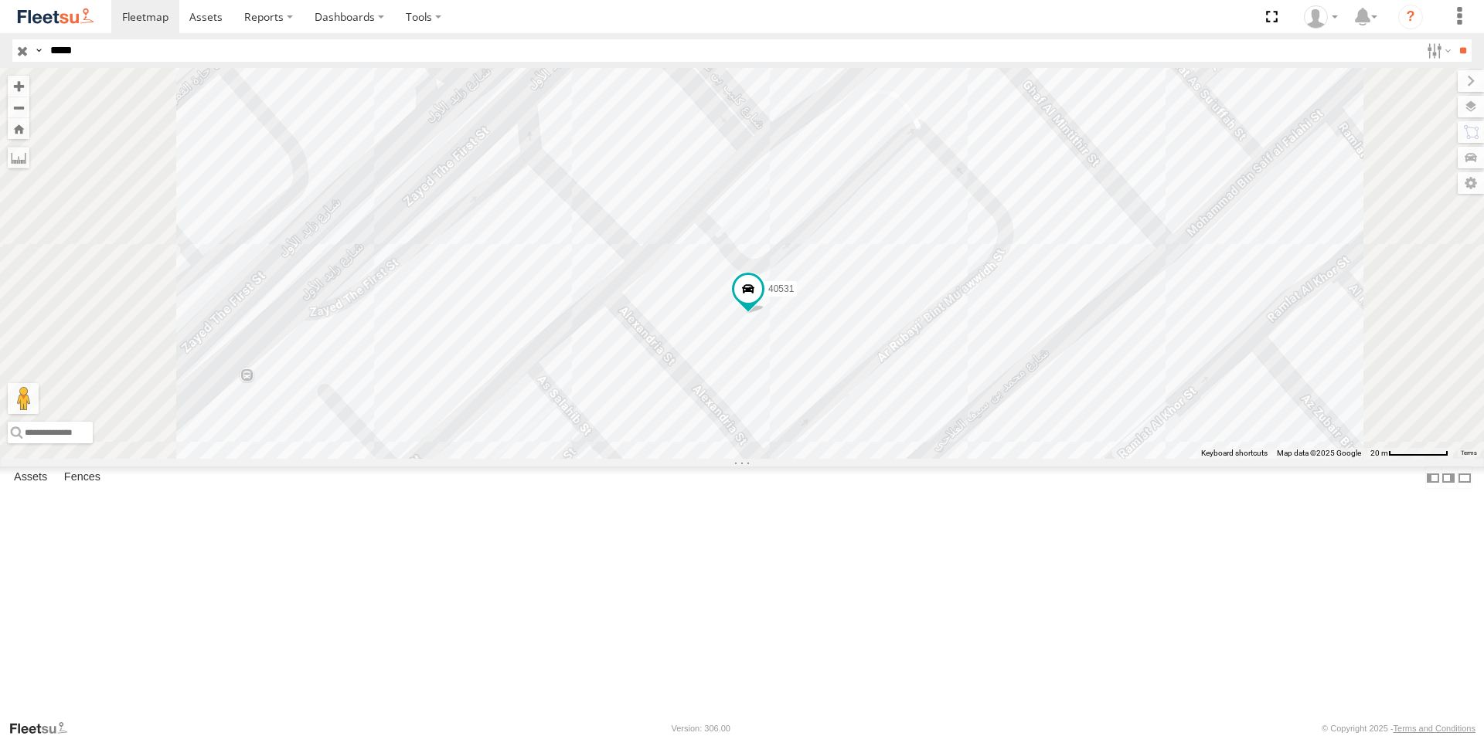
click at [1125, 218] on div "40531 AL HISN-[GEOGRAPHIC_DATA] [GEOGRAPHIC_DATA] 0" at bounding box center [742, 263] width 1484 height 391
click at [0, 0] on div "40531 AUH-OAR-BIKE AL HISN-ALL PRINTS Book [GEOGRAPHIC_DATA] - [GEOGRAPHIC_DATA…" at bounding box center [0, 0] width 0 height 0
